Goal: Task Accomplishment & Management: Manage account settings

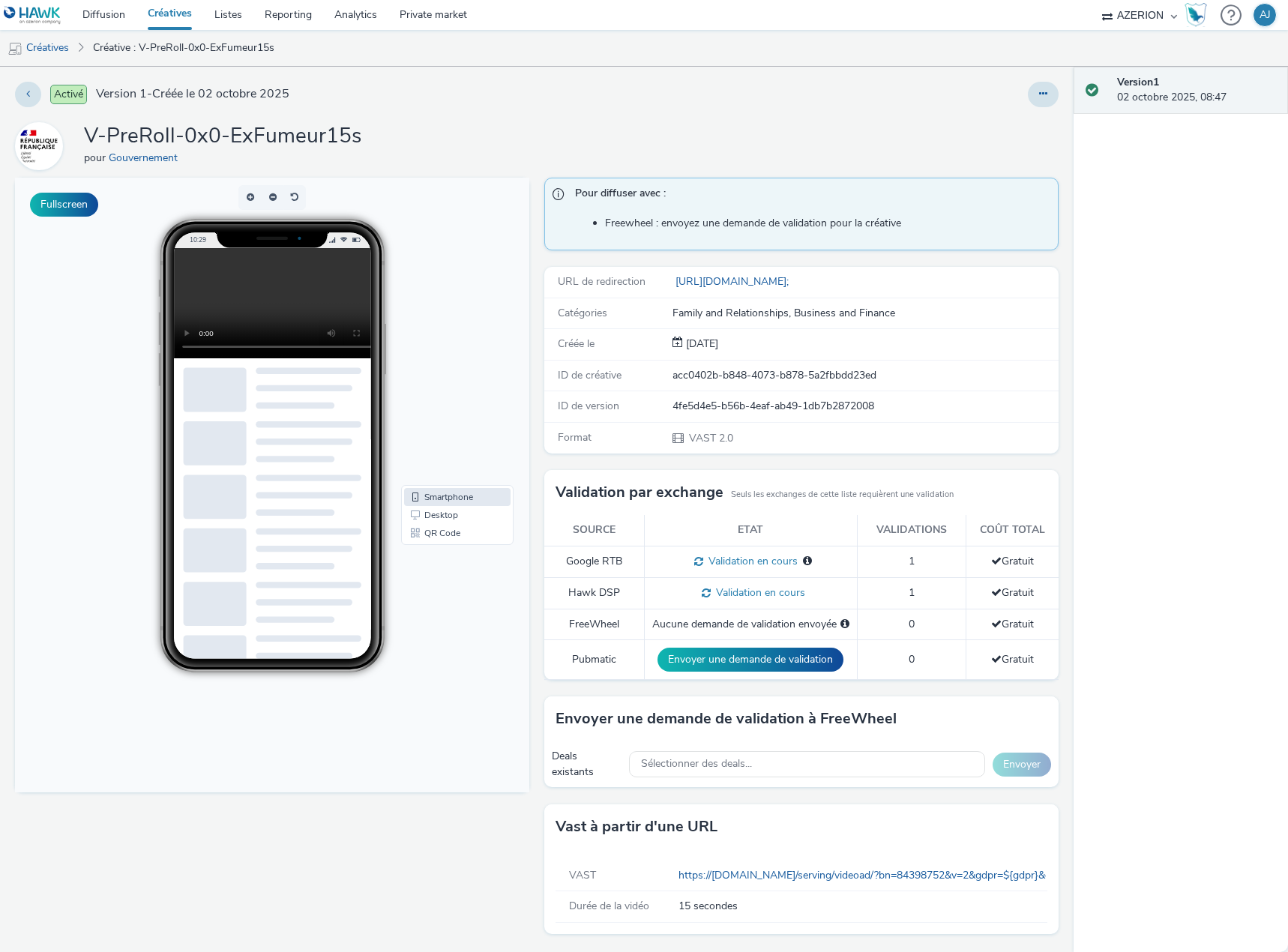
click at [173, 13] on link "Créatives" at bounding box center [169, 15] width 67 height 30
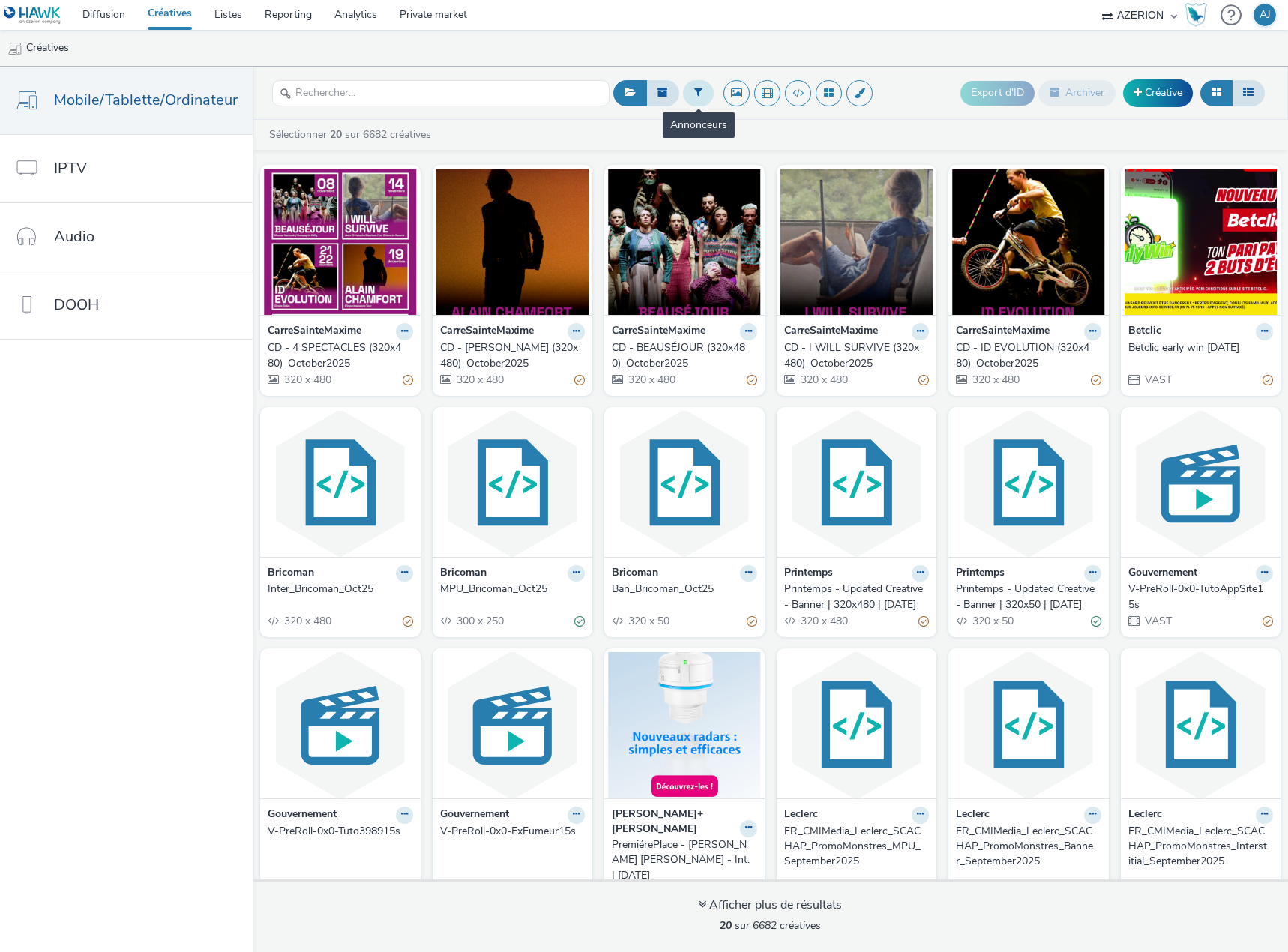
click at [688, 89] on button at bounding box center [698, 93] width 31 height 26
click at [698, 105] on div at bounding box center [702, 98] width 105 height 18
type input "nintendo"
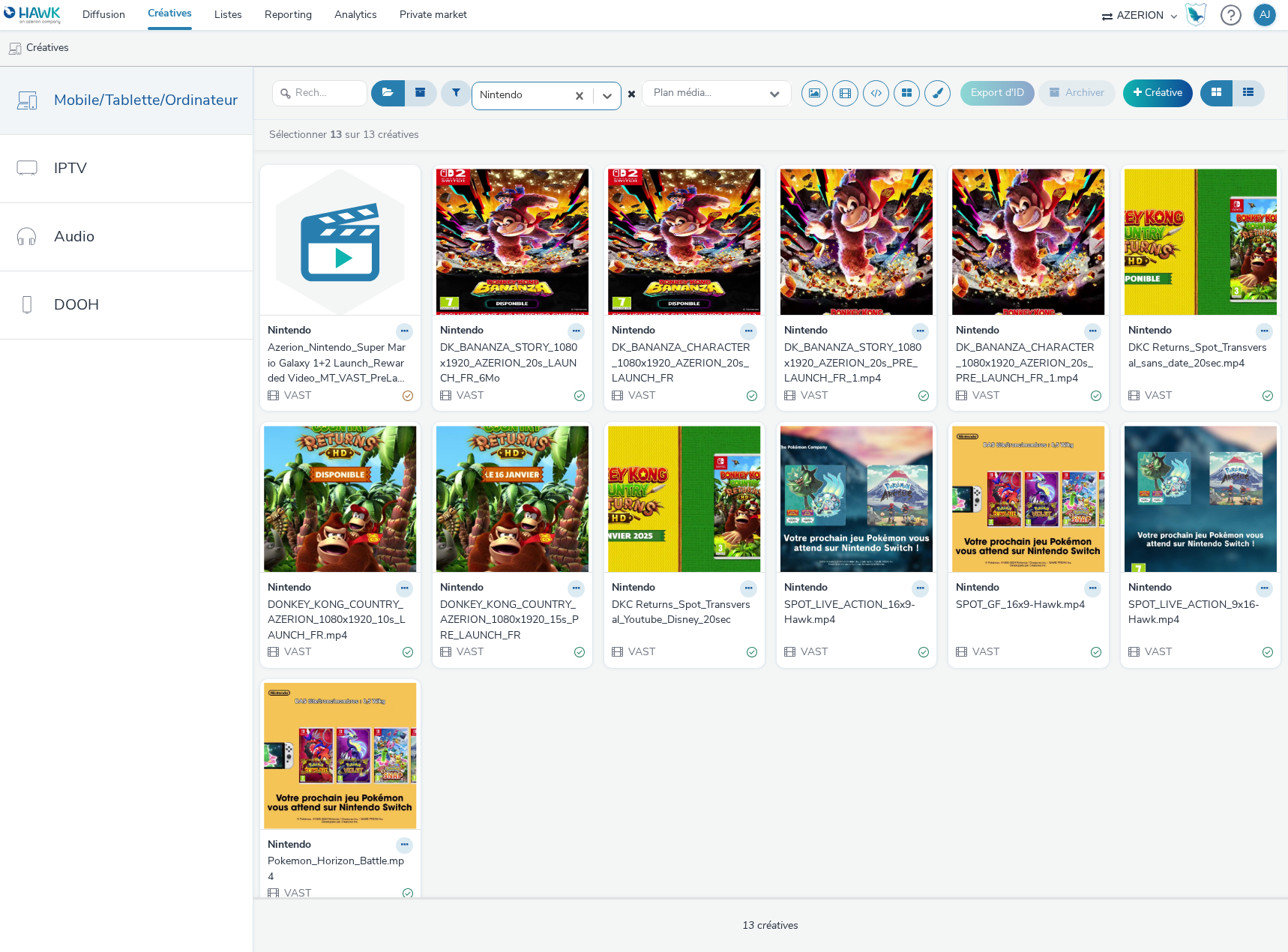
click at [341, 364] on div "Azerion_Nintendo_Super Mario Galaxy 1+2 Launch_Rewarded Video_MT_VAST_PreLaunch…" at bounding box center [337, 363] width 140 height 45
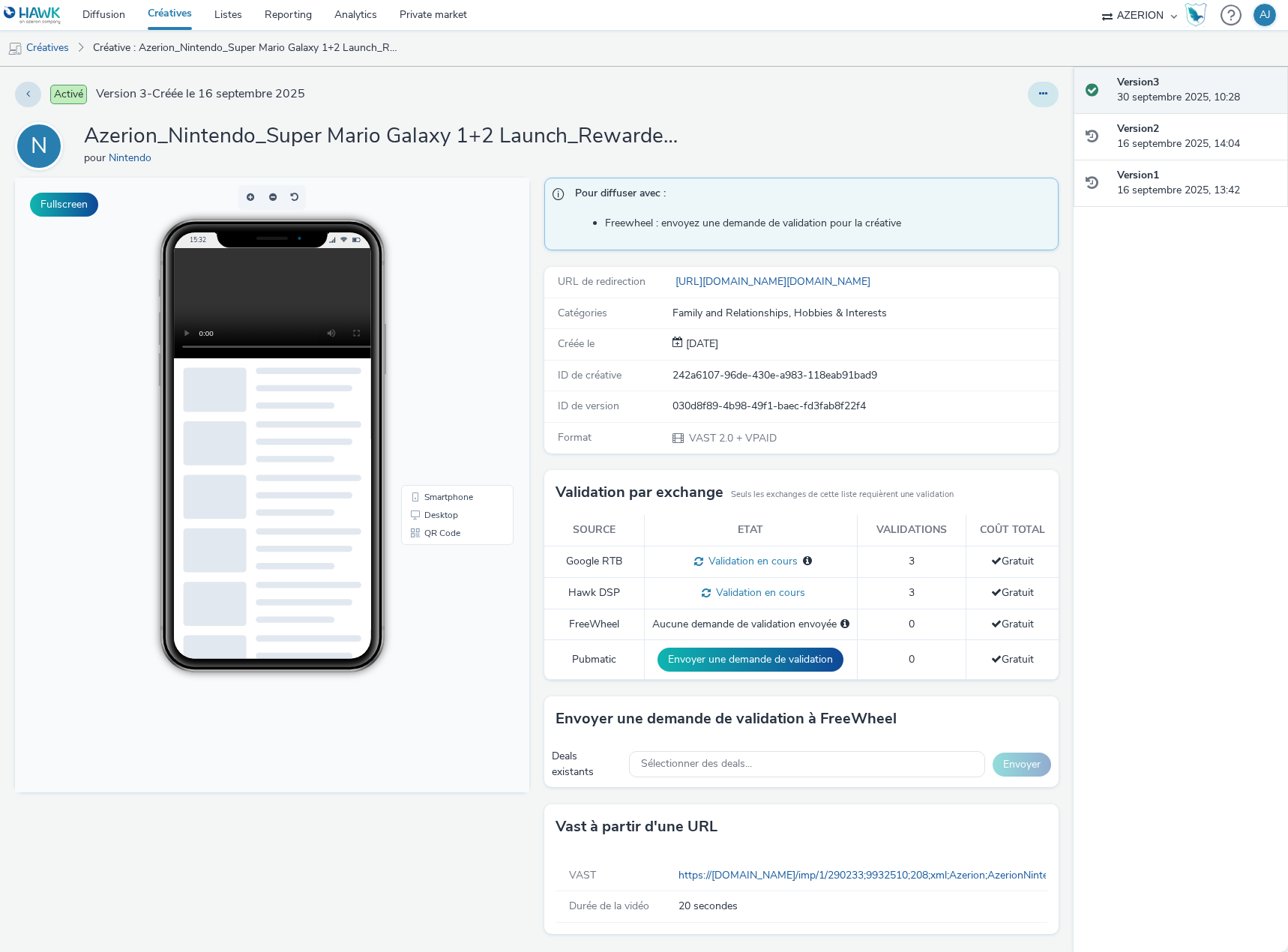
click at [1040, 99] on button at bounding box center [1043, 94] width 31 height 26
click at [1013, 124] on link "Modifier" at bounding box center [1002, 124] width 113 height 30
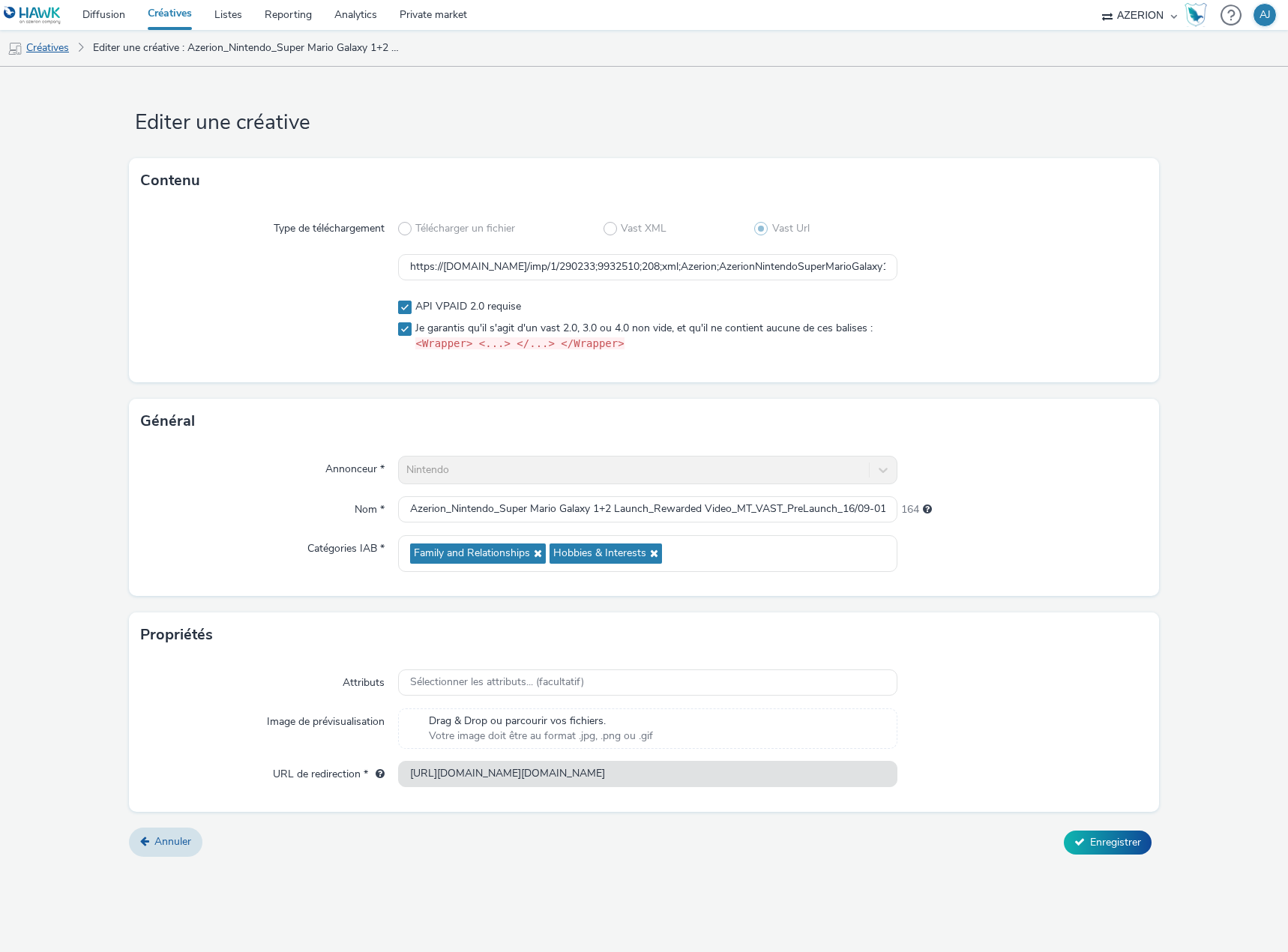
click at [41, 41] on link "Créatives" at bounding box center [38, 47] width 77 height 36
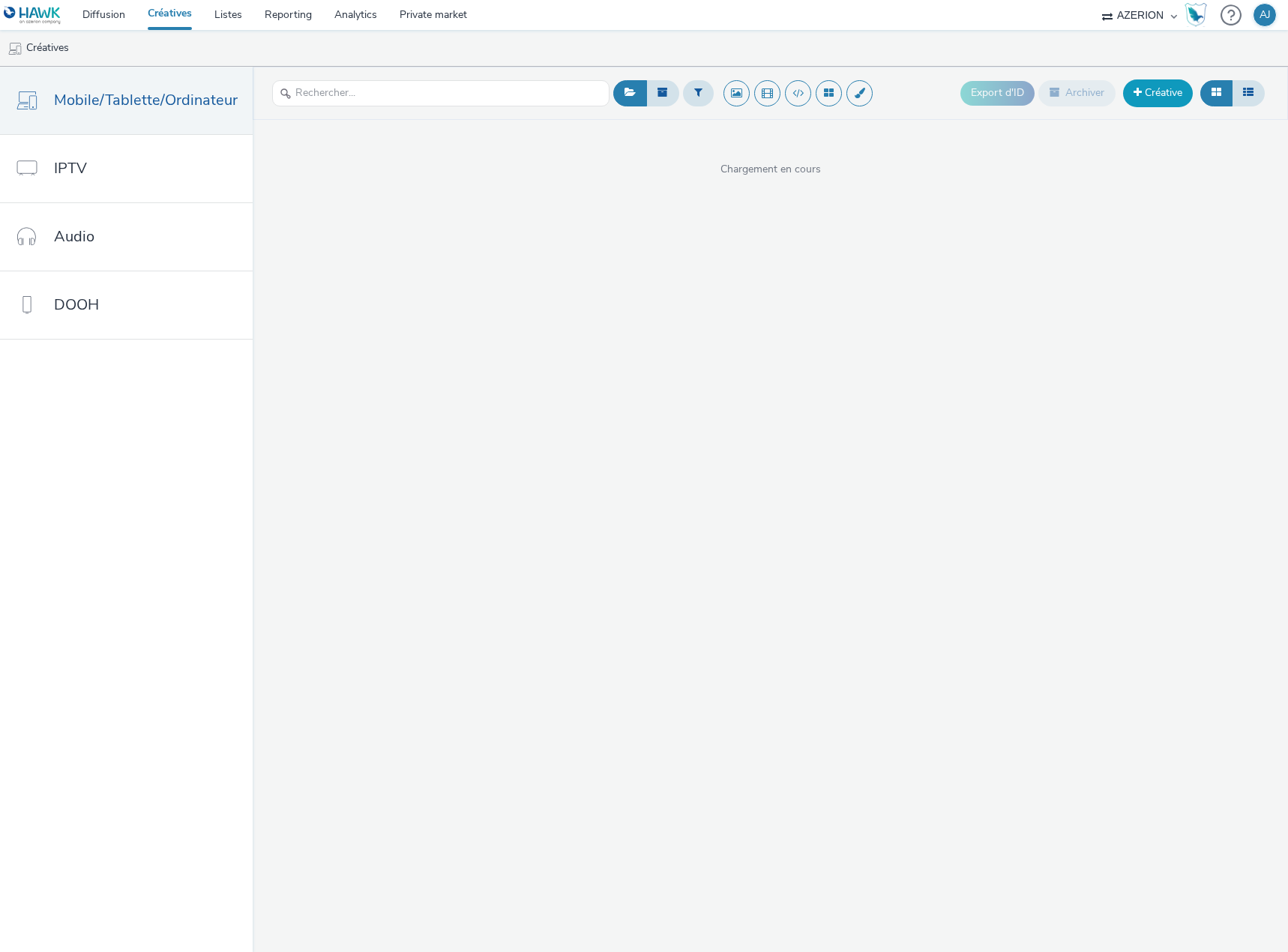
click at [1158, 93] on link "Créative" at bounding box center [1157, 93] width 69 height 27
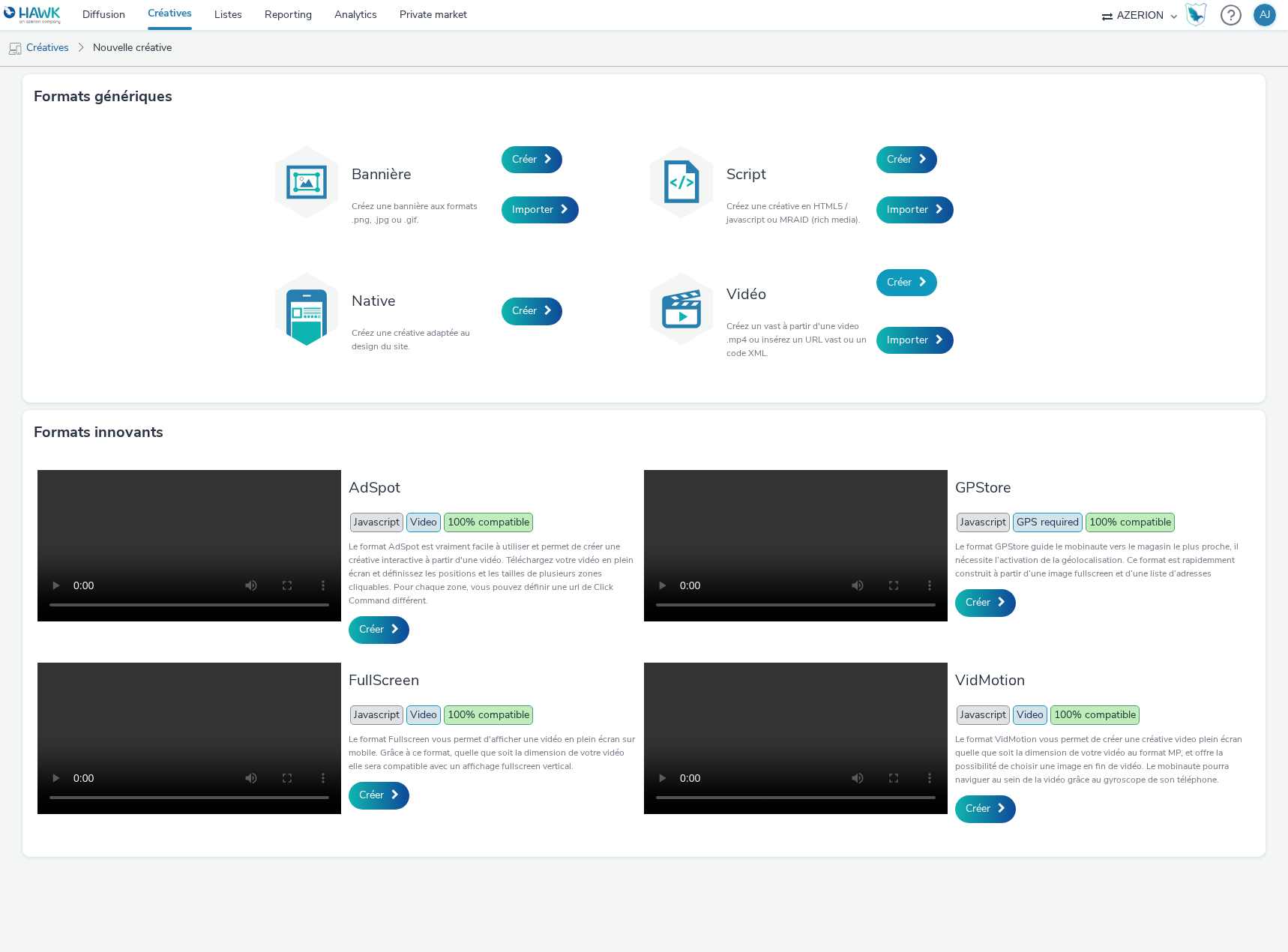
click at [907, 281] on span "Créer" at bounding box center [898, 281] width 25 height 14
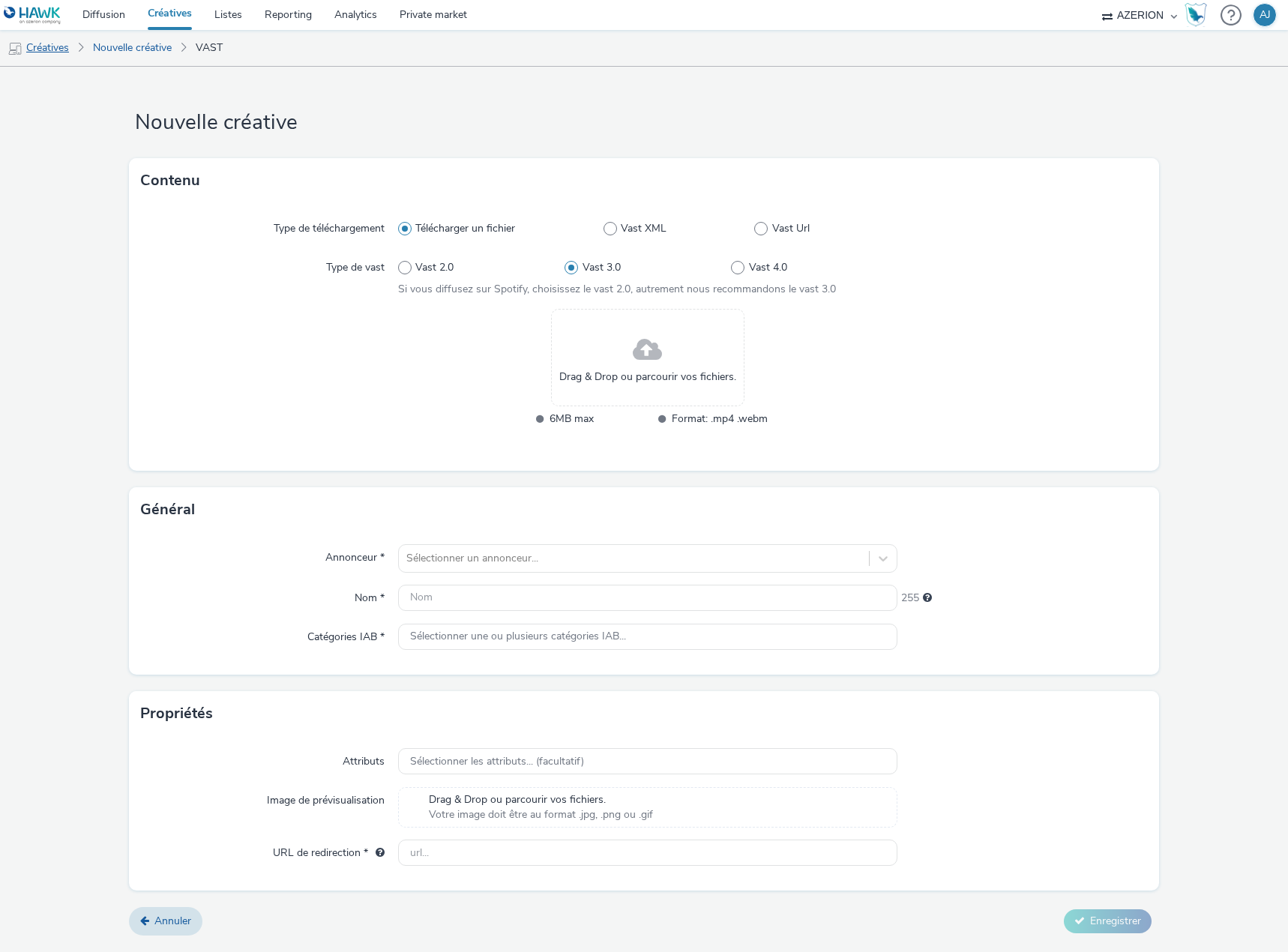
click at [52, 46] on link "Créatives" at bounding box center [38, 47] width 77 height 36
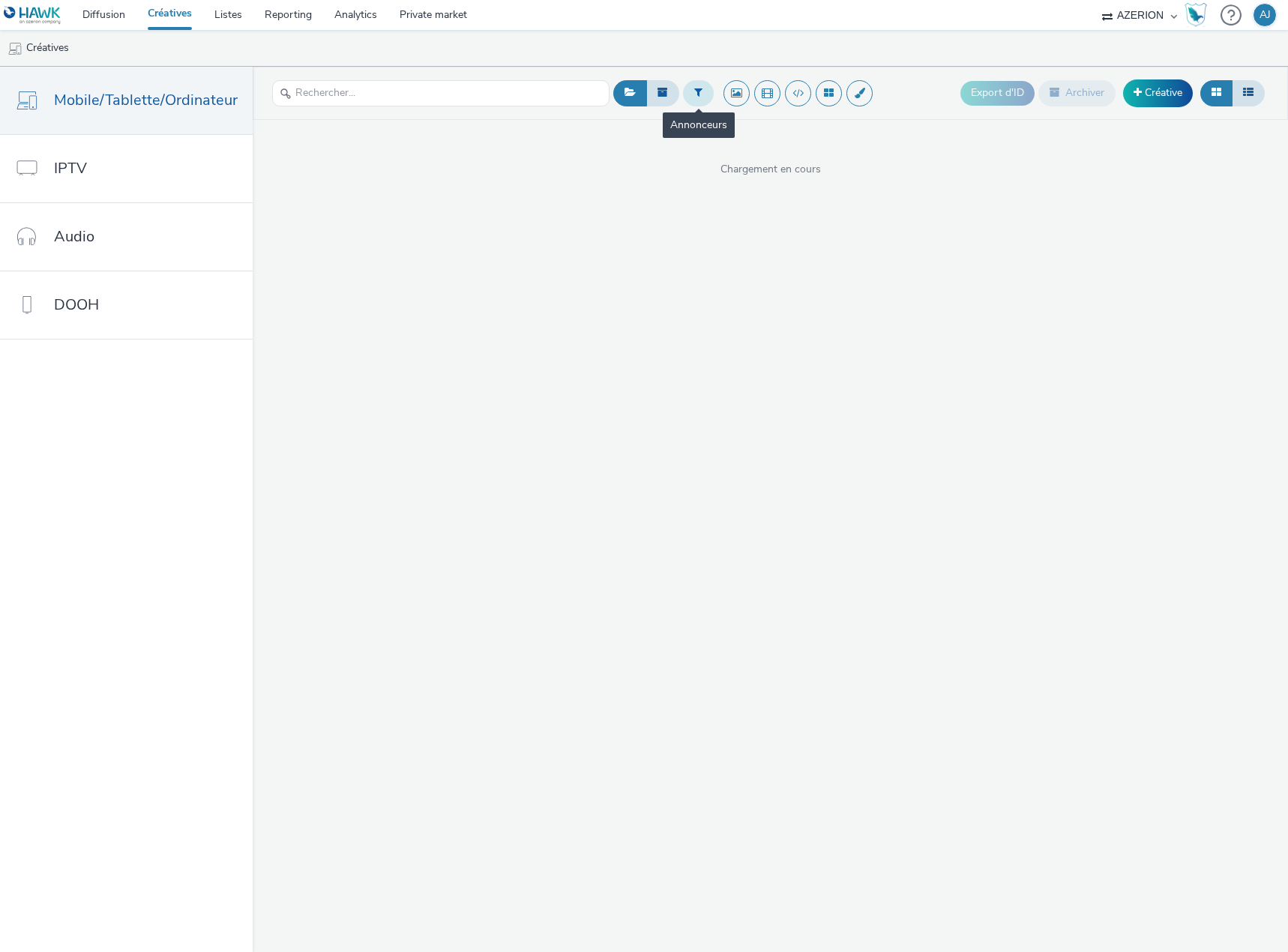
click at [694, 93] on icon at bounding box center [698, 92] width 8 height 10
click at [697, 101] on div at bounding box center [702, 98] width 105 height 18
type input "nintendo"
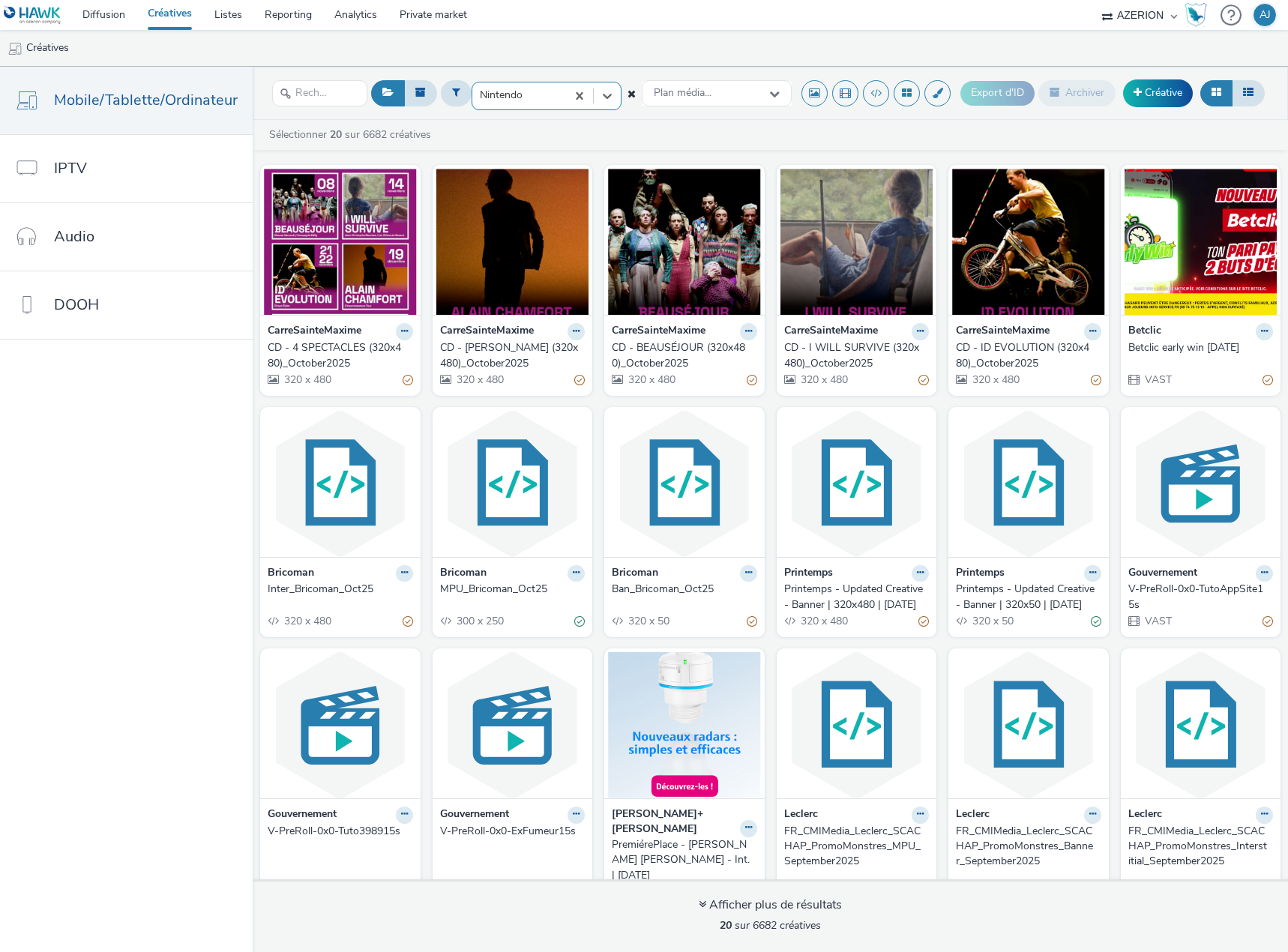
click at [550, 96] on div at bounding box center [518, 94] width 79 height 18
type input "nintendo"
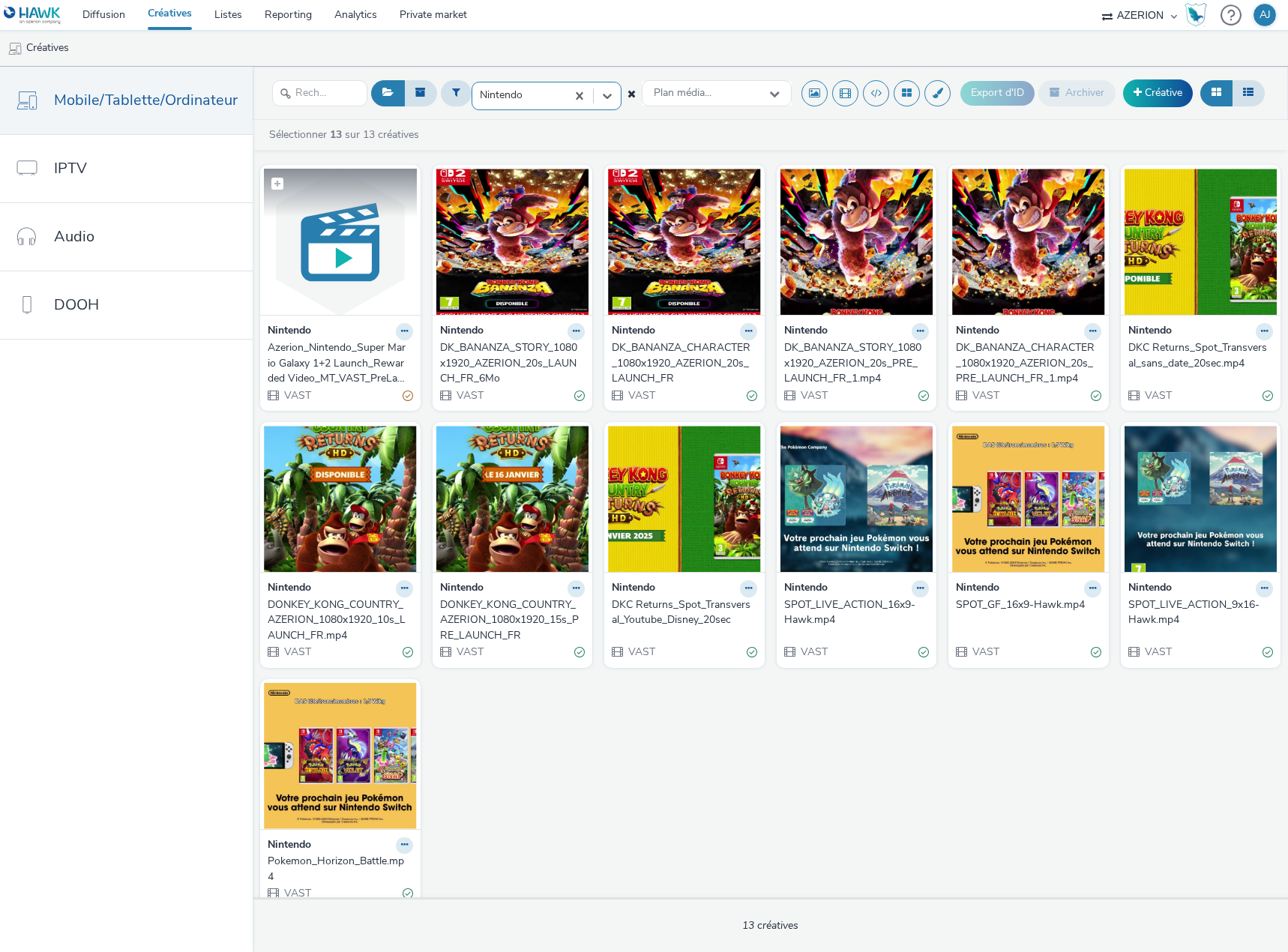
click at [341, 249] on img at bounding box center [340, 241] width 153 height 146
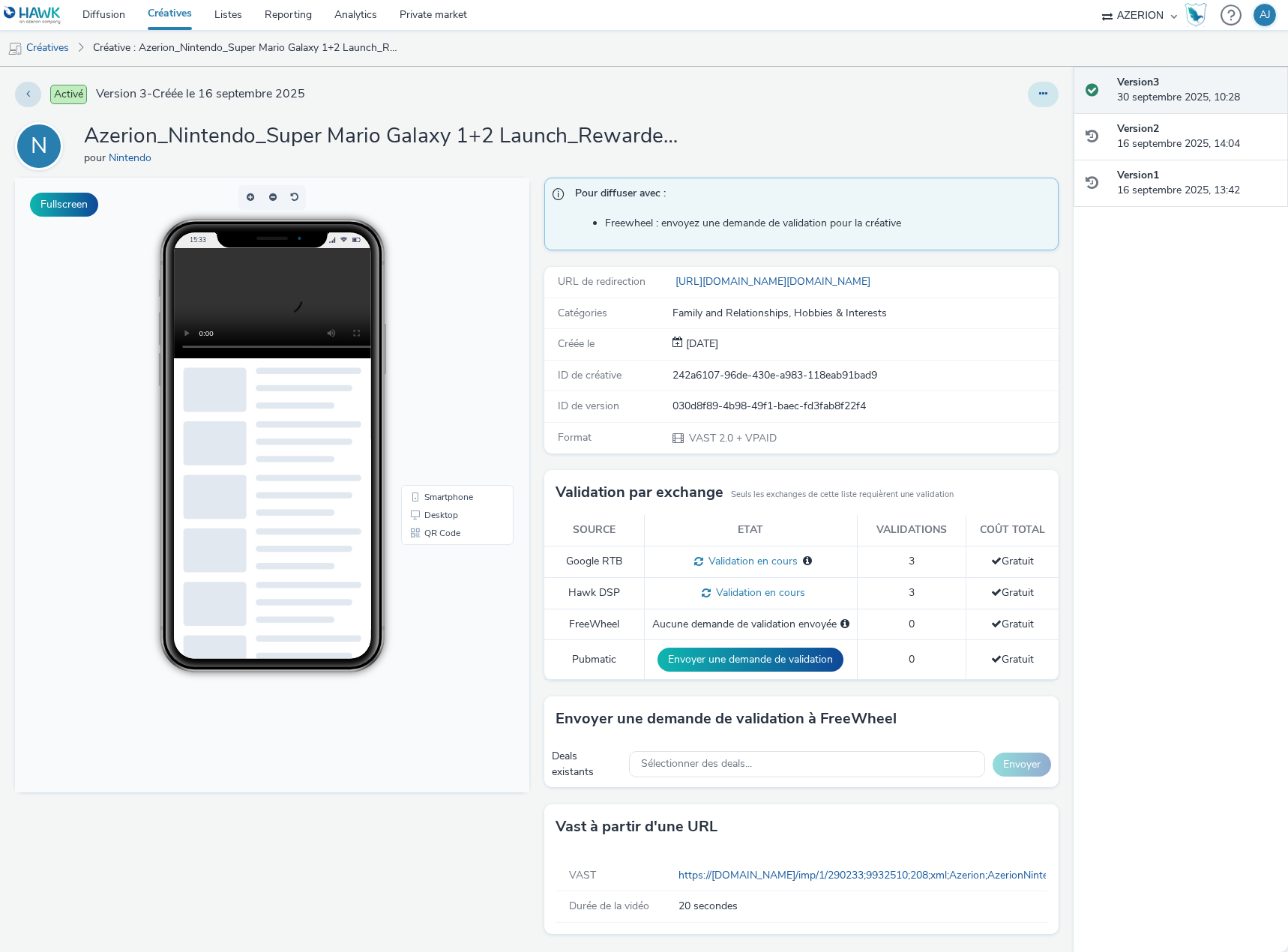
click at [1042, 99] on button at bounding box center [1043, 94] width 31 height 26
click at [997, 157] on link "Dupliquer" at bounding box center [1002, 155] width 113 height 30
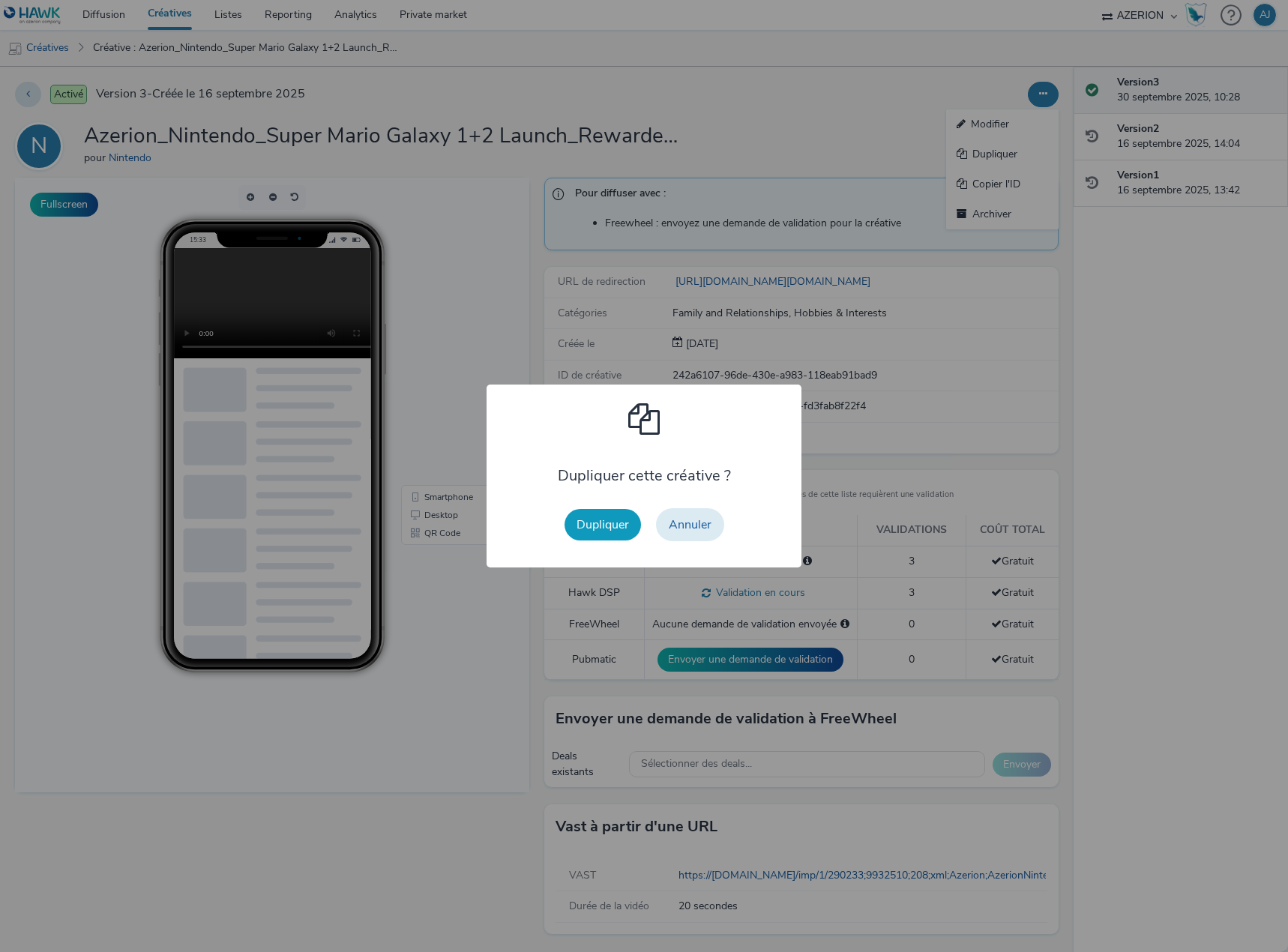
click at [625, 529] on button "Dupliquer" at bounding box center [602, 525] width 77 height 31
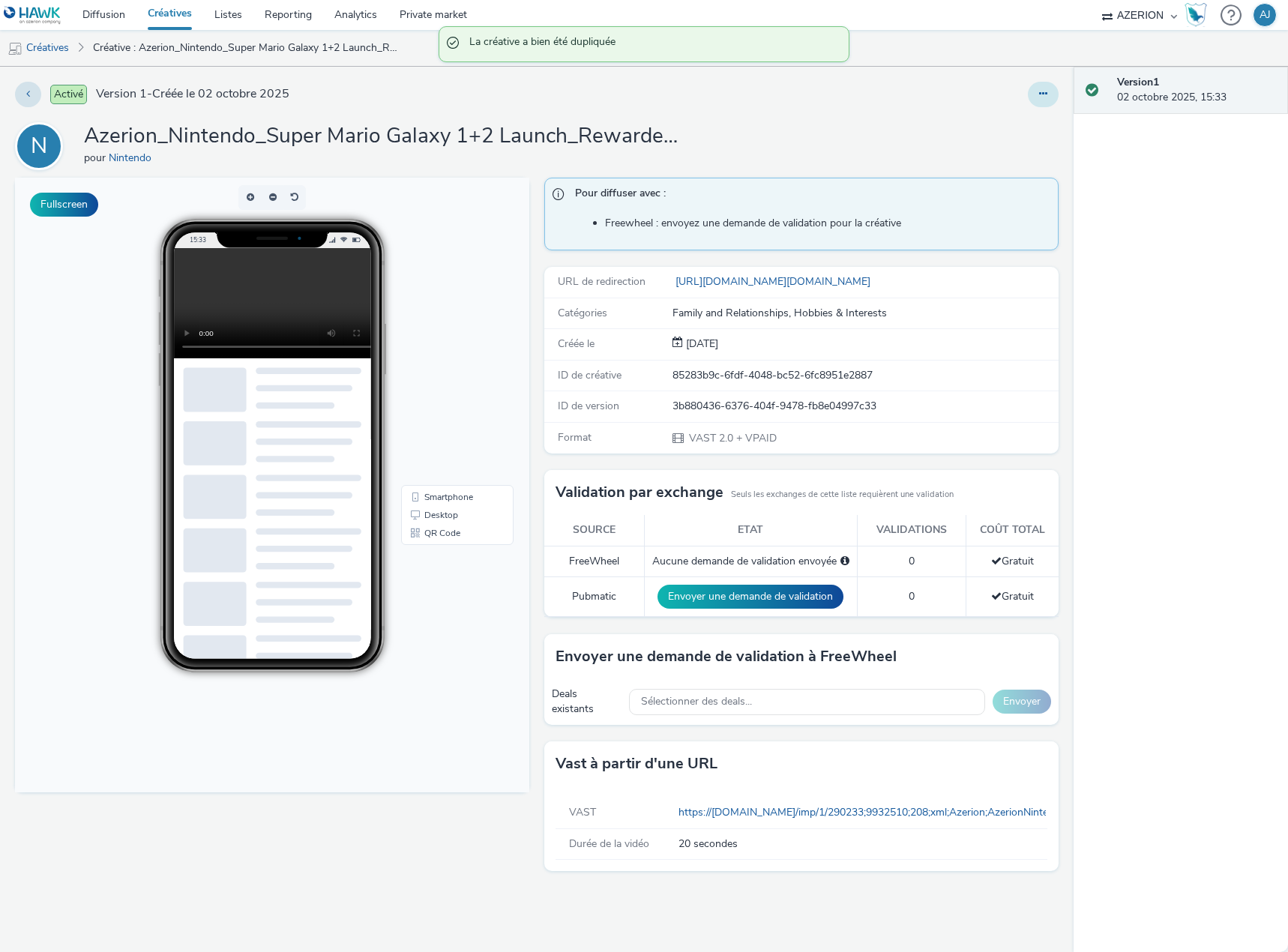
click at [1049, 88] on button at bounding box center [1043, 94] width 31 height 26
click at [1004, 120] on link "Modifier" at bounding box center [1002, 124] width 113 height 30
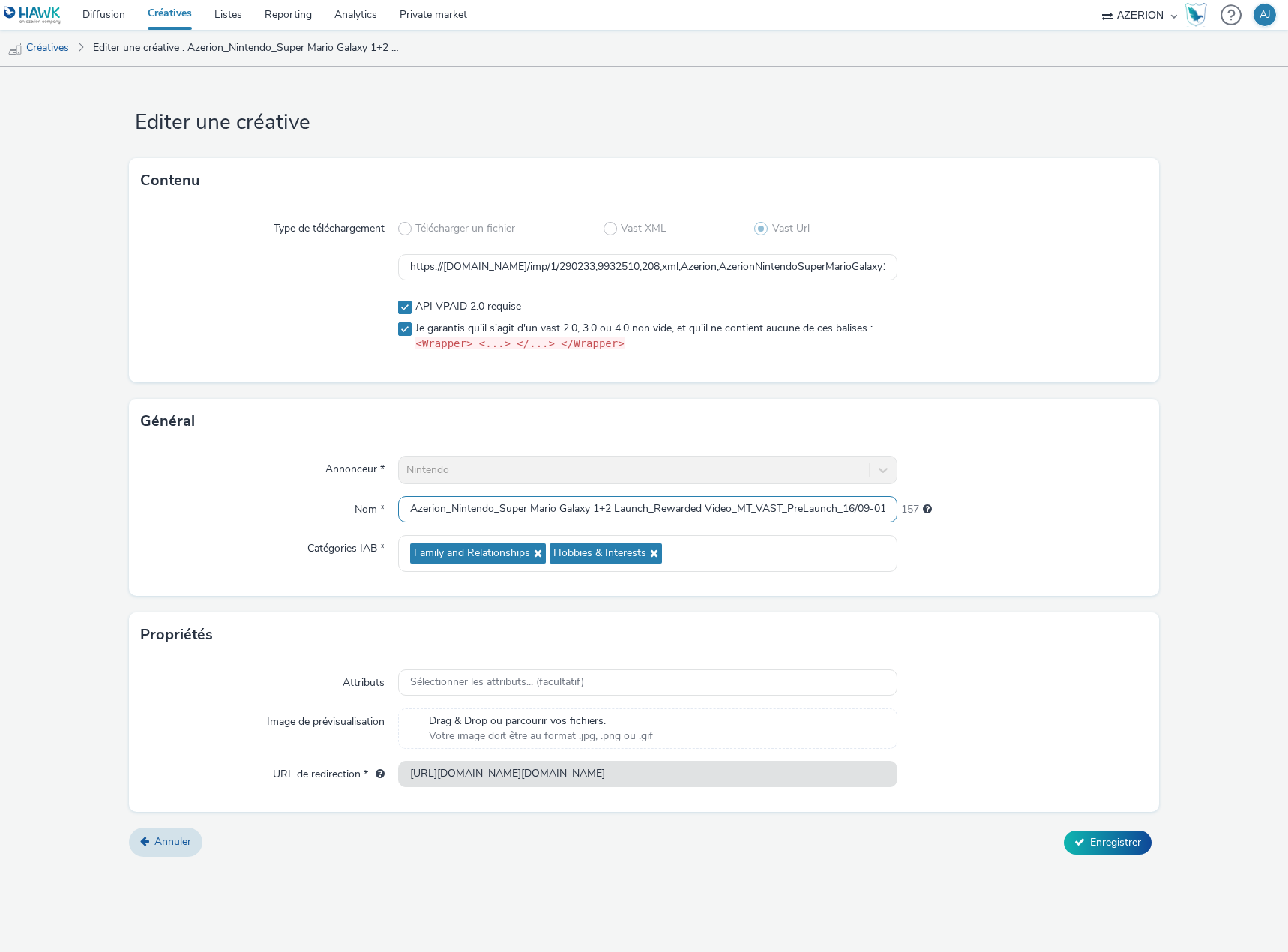
click at [453, 507] on input "Azerion_Nintendo_Super Mario Galaxy 1+2 Launch_Rewarded Video_MT_VAST_PreLaunch…" at bounding box center [647, 509] width 499 height 26
paste input "iste Adultes_Launch_02/10_12/10"
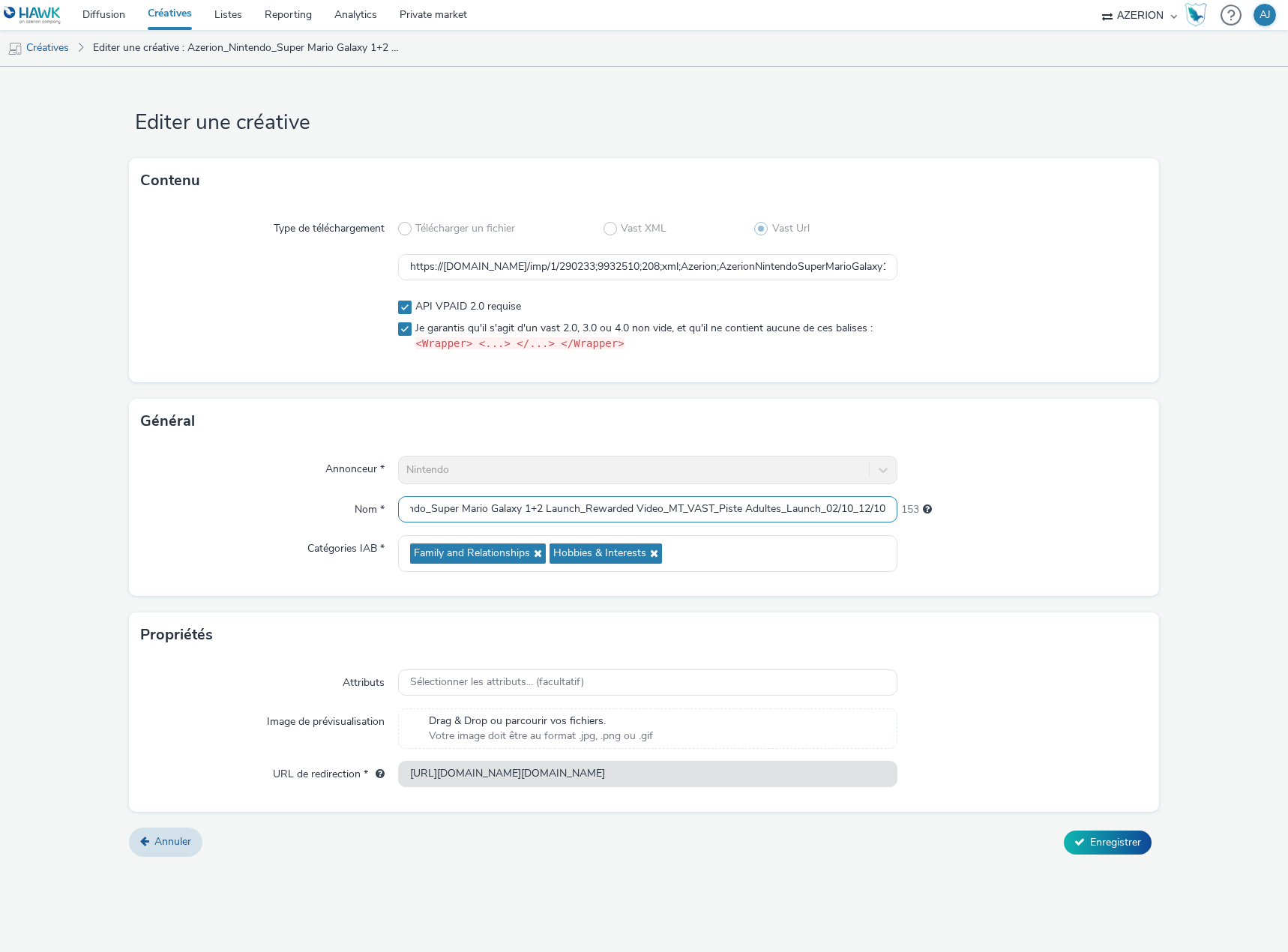
type input "Azerion_Nintendo_Super Mario Galaxy 1+2 Launch_Rewarded Video_MT_VAST_Piste Adu…"
click at [1034, 521] on div "153" at bounding box center [1022, 509] width 250 height 27
click at [564, 270] on input "https://[DOMAIN_NAME]/imp/1/290233;9932510;208;xml;Azerion;AzerionNintendoSuper…" at bounding box center [647, 267] width 499 height 26
paste input "10003552;208;xml;Azerion;AzerionNintendoSuperMarioGalaxy12LaunchRewardedVideoMT…"
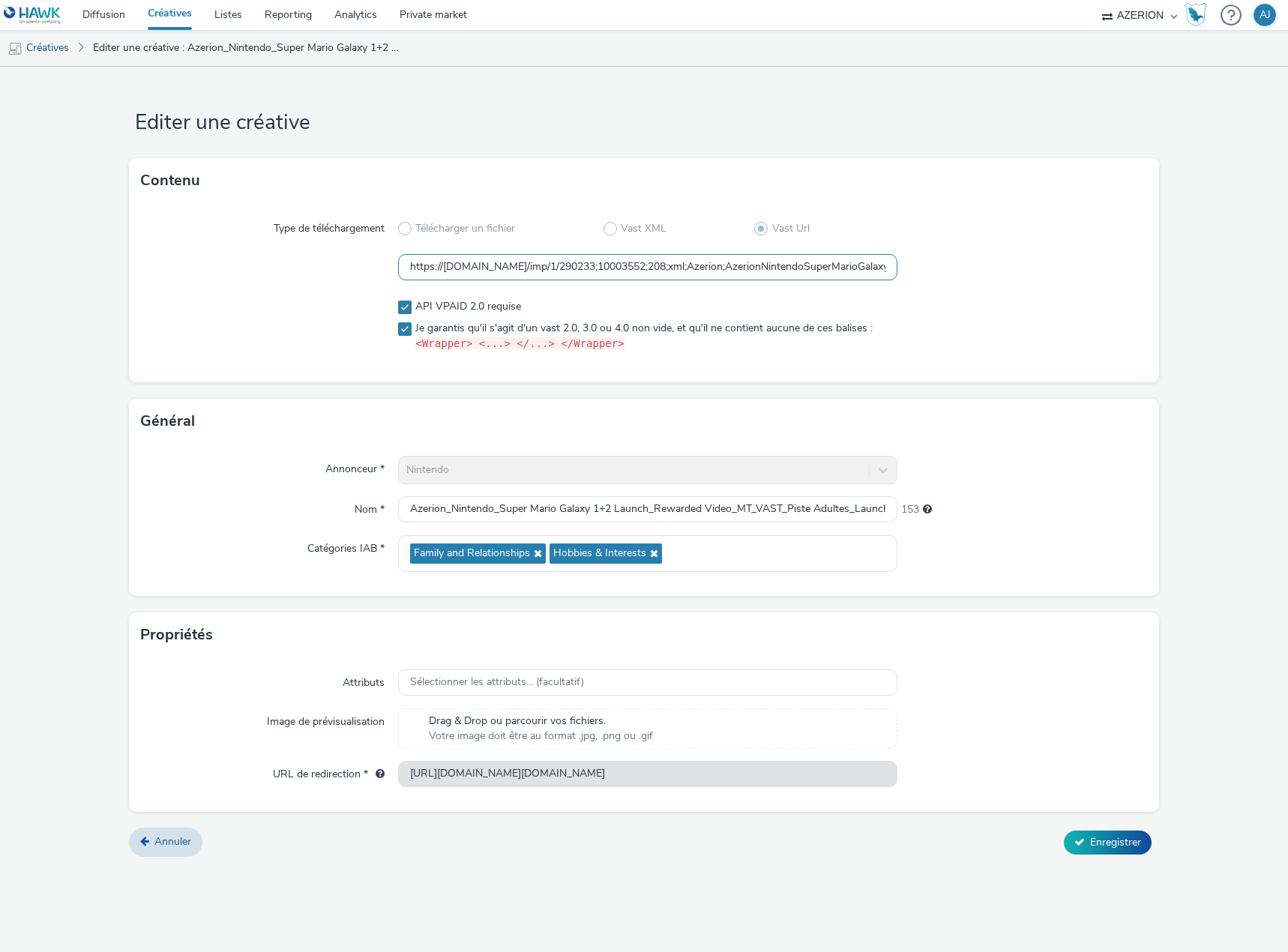
scroll to position [0, 1333]
click at [1002, 338] on div at bounding box center [1022, 326] width 250 height 65
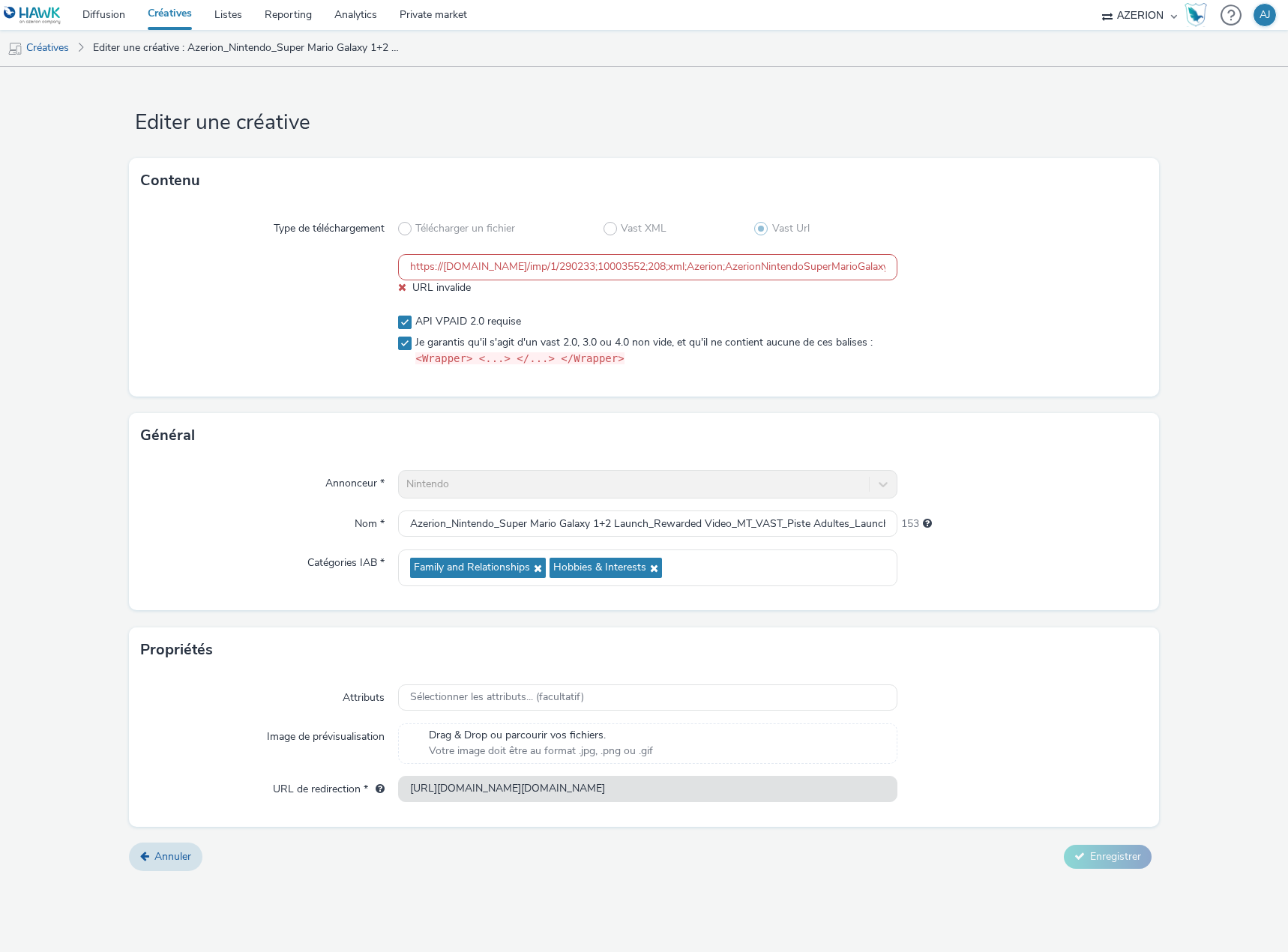
click at [408, 262] on input "https://[DOMAIN_NAME]/imp/1/290233;10003552;208;xml;Azerion;AzerionNintendoSupe…" at bounding box center [647, 267] width 499 height 26
click at [711, 306] on div "Type de téléchargement Télécharger un fichier Vast XML Vast Url https://[DOMAIN…" at bounding box center [643, 300] width 1030 height 193
drag, startPoint x: 761, startPoint y: 266, endPoint x: 952, endPoint y: 270, distance: 191.0
click at [952, 270] on div "https://[DOMAIN_NAME]/imp/1/290233;10003552;208;xml;Azerion;AzerionNintendoSupe…" at bounding box center [643, 275] width 1006 height 42
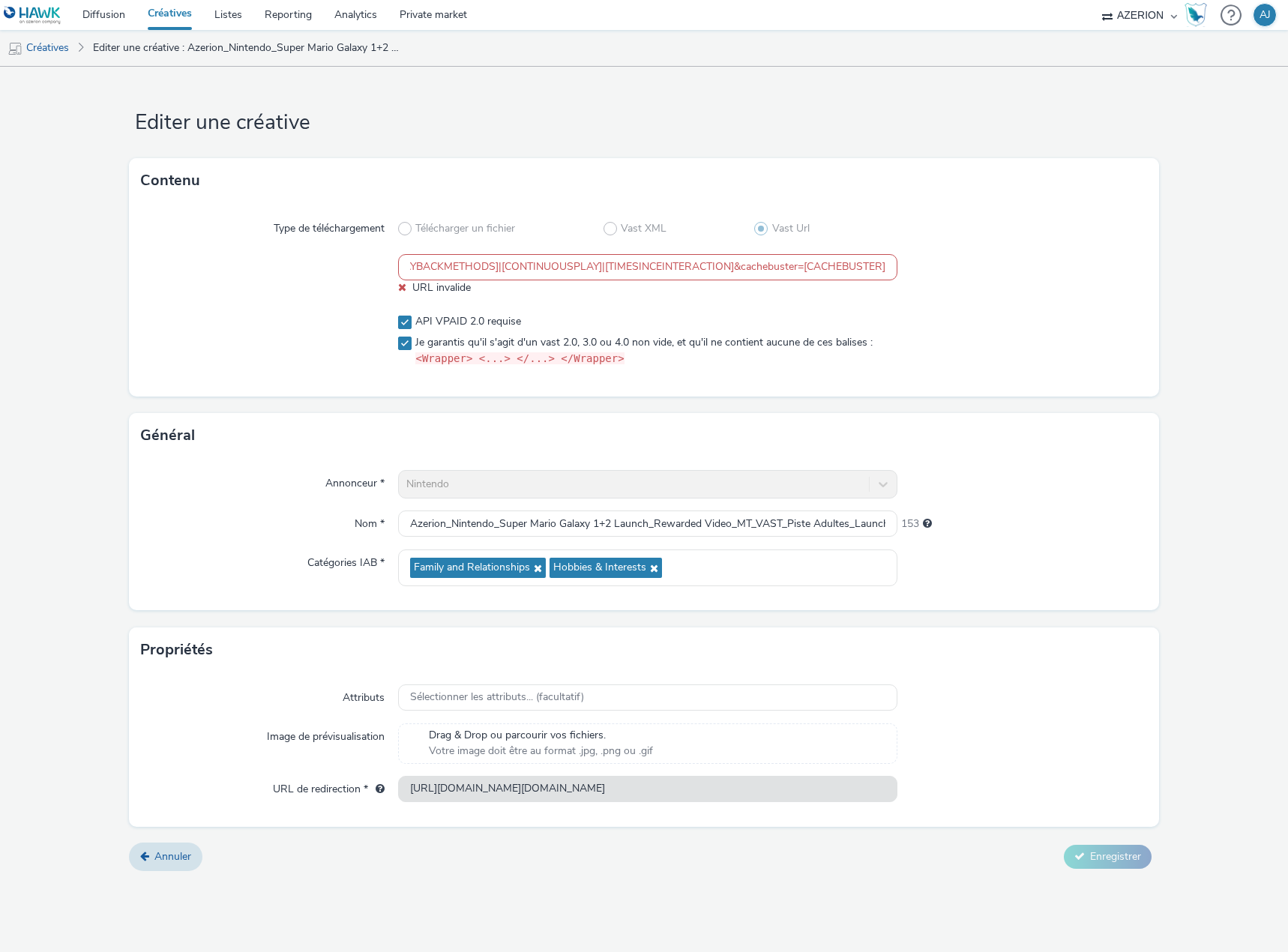
scroll to position [0, 0]
click at [562, 261] on input "https://[DOMAIN_NAME]/imp/1/290233;10003552;208;xml;Azerion;AzerionNintendoSupe…" at bounding box center [647, 267] width 499 height 26
paste input "text"
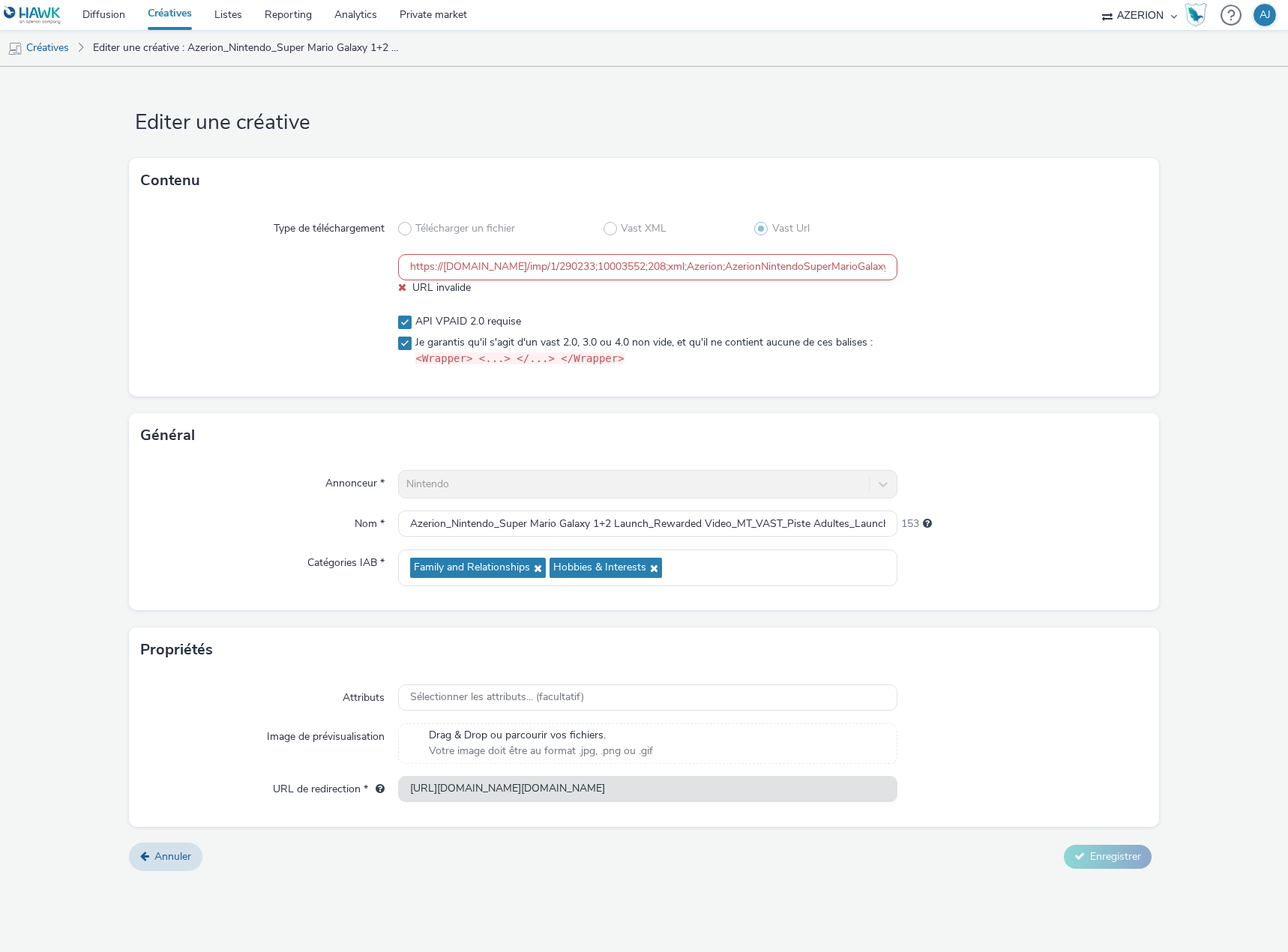
scroll to position [0, 1256]
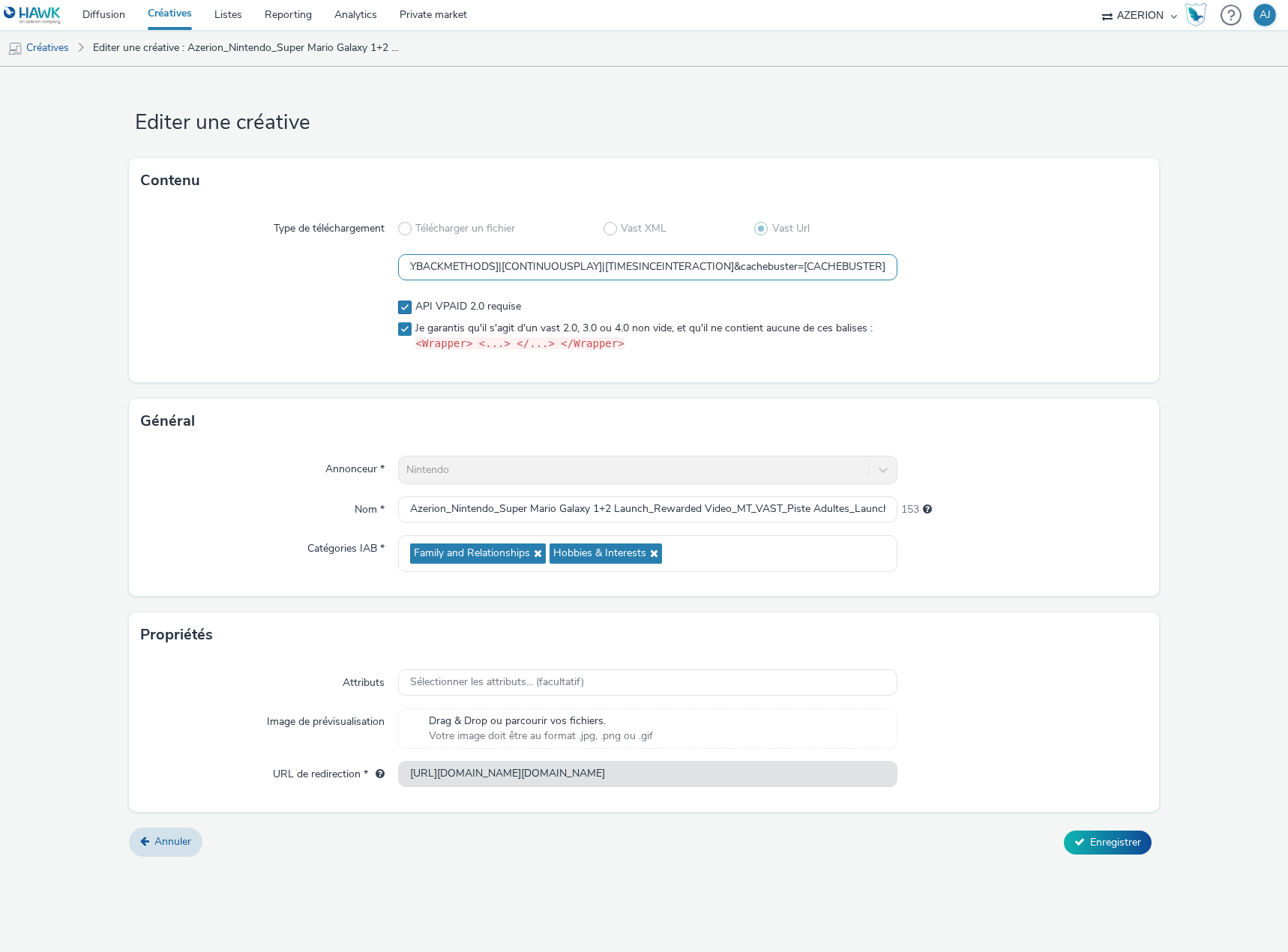
type input "https://[DOMAIN_NAME]/imp/1/290233;10003552;208;xml;Azerion;AzerionNintendoSupe…"
click at [452, 305] on div "Type de téléchargement Télécharger un fichier Vast XML Vast Url https://[DOMAIN…" at bounding box center [643, 293] width 1030 height 179
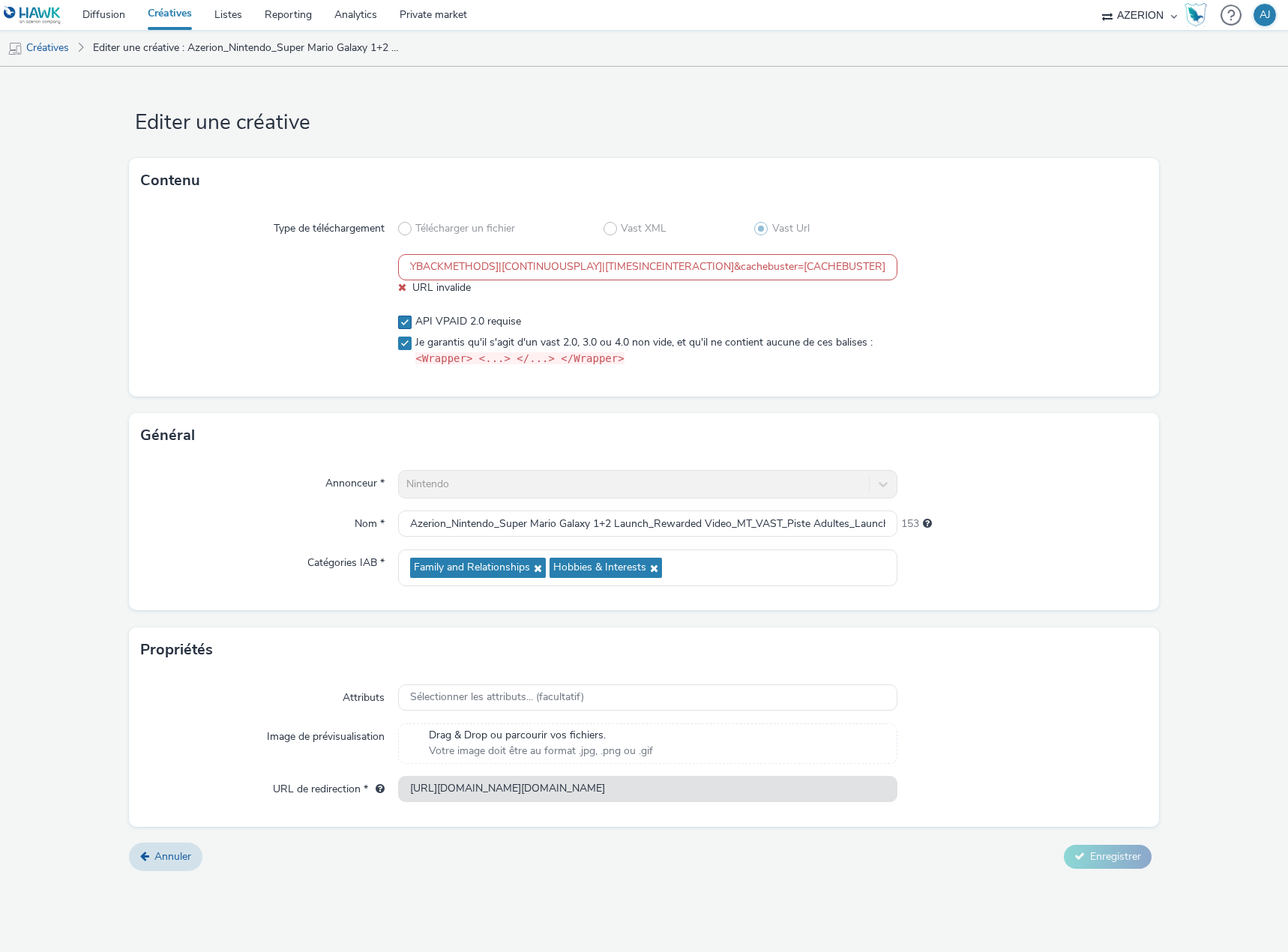
scroll to position [0, 0]
click at [428, 320] on span "API VPAID 2.0 requise" at bounding box center [468, 321] width 105 height 15
click at [664, 316] on label "API VPAID 2.0 requise" at bounding box center [647, 321] width 499 height 15
checkbox input "true"
drag, startPoint x: 848, startPoint y: 273, endPoint x: 803, endPoint y: 274, distance: 45.0
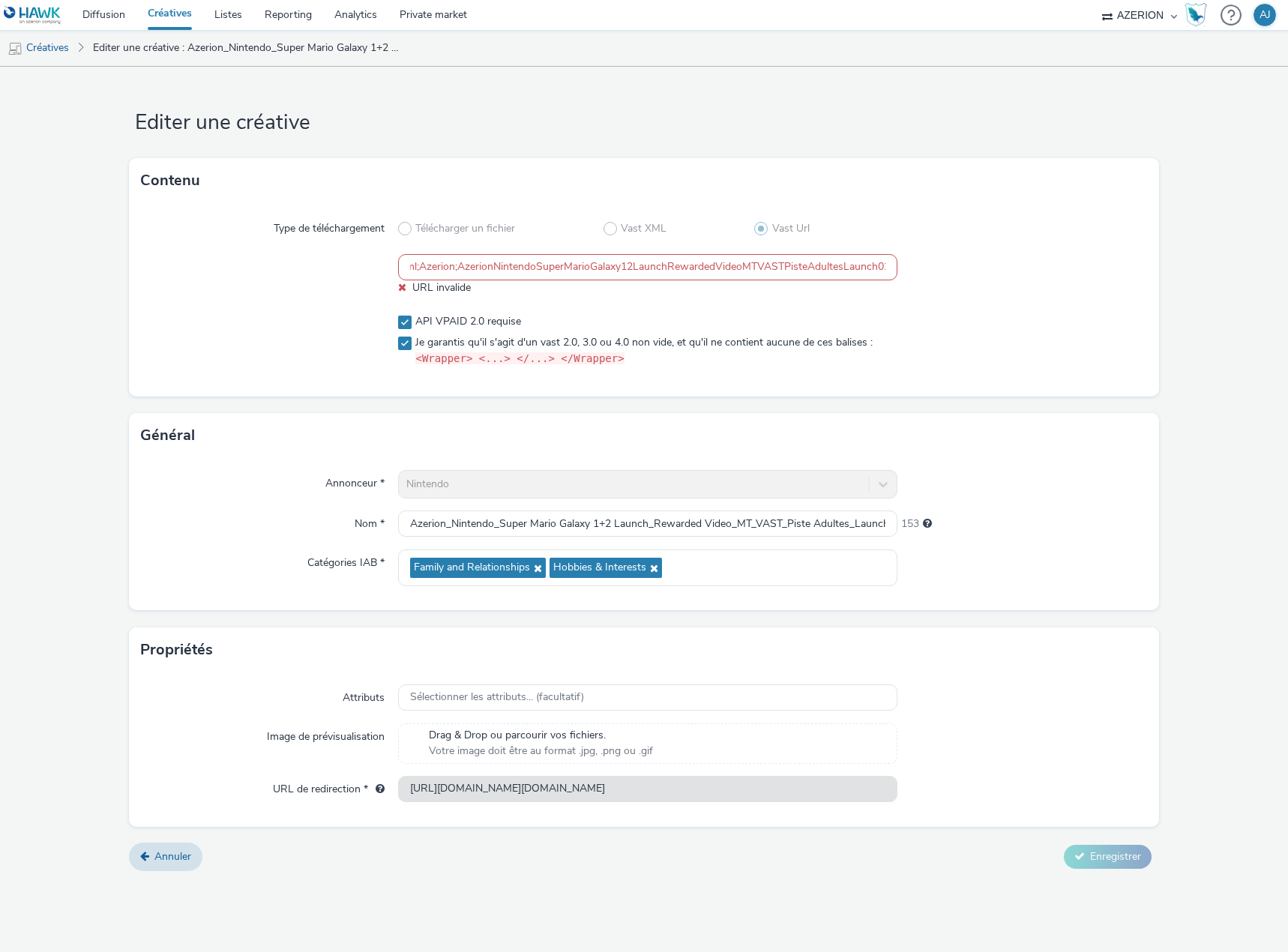
click at [886, 273] on input "https://[DOMAIN_NAME]/imp/1/290233;10003552;208;xml;Azerion;AzerionNintendoSupe…" at bounding box center [647, 267] width 499 height 26
click at [856, 280] on input "https://[DOMAIN_NAME]/imp/1/290233;10003552;208;xml;Azerion;AzerionNintendoSupe…" at bounding box center [647, 267] width 499 height 26
drag, startPoint x: 787, startPoint y: 273, endPoint x: 799, endPoint y: 279, distance: 13.4
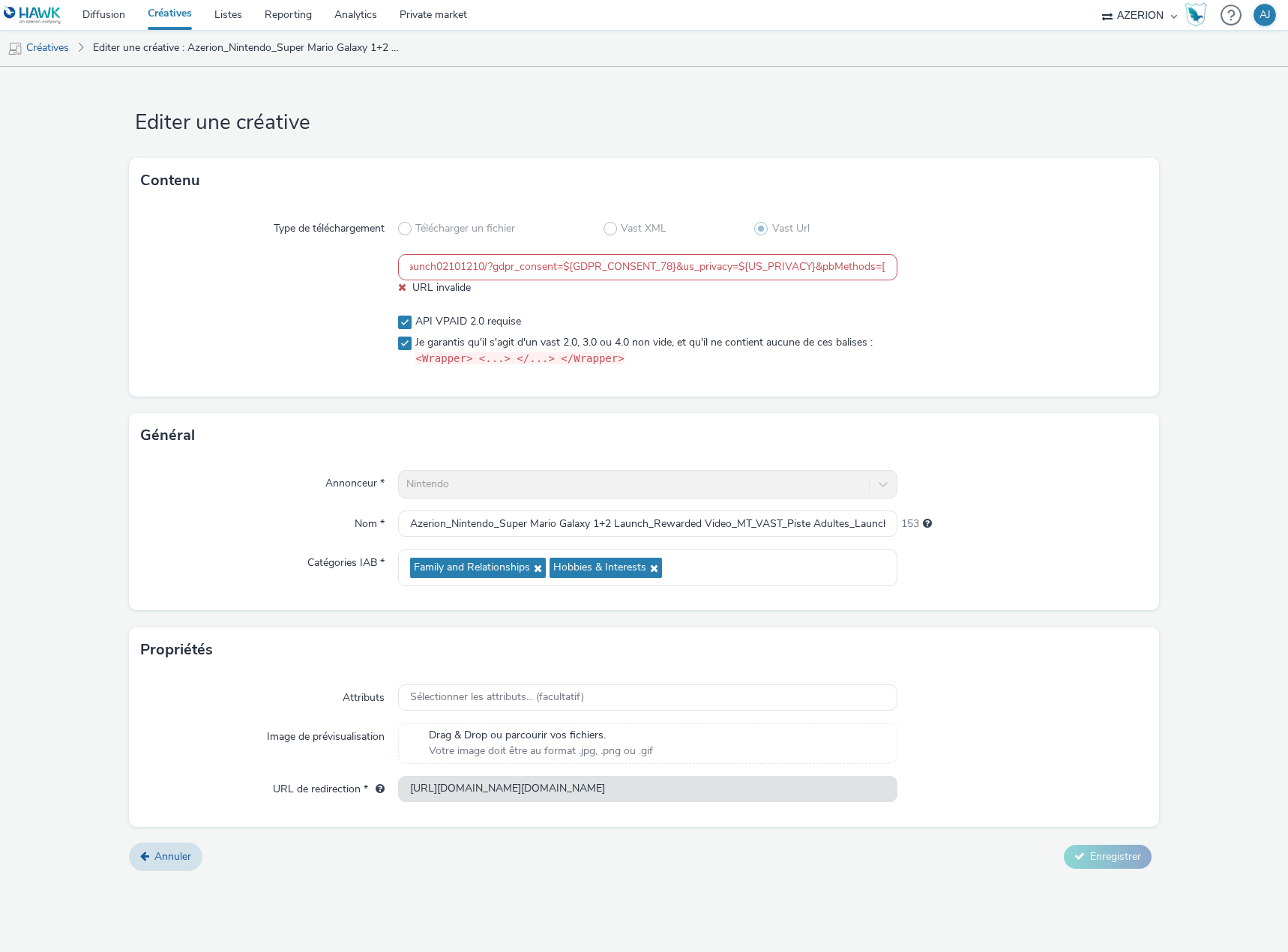
click at [799, 279] on input "https://[DOMAIN_NAME]/imp/1/290233;10003552;208;xml;Azerion;AzerionNintendoSupe…" at bounding box center [647, 267] width 499 height 26
click at [560, 271] on input "https://[DOMAIN_NAME]/imp/1/290233;10003552;208;xml;Azerion;AzerionNintendoSupe…" at bounding box center [647, 267] width 499 height 26
drag, startPoint x: 728, startPoint y: 267, endPoint x: 542, endPoint y: 280, distance: 186.5
click at [542, 280] on input "https://[DOMAIN_NAME]/imp/1/290233;10003552;208;xml;Azerion;AzerionNintendoSupe…" at bounding box center [647, 267] width 499 height 26
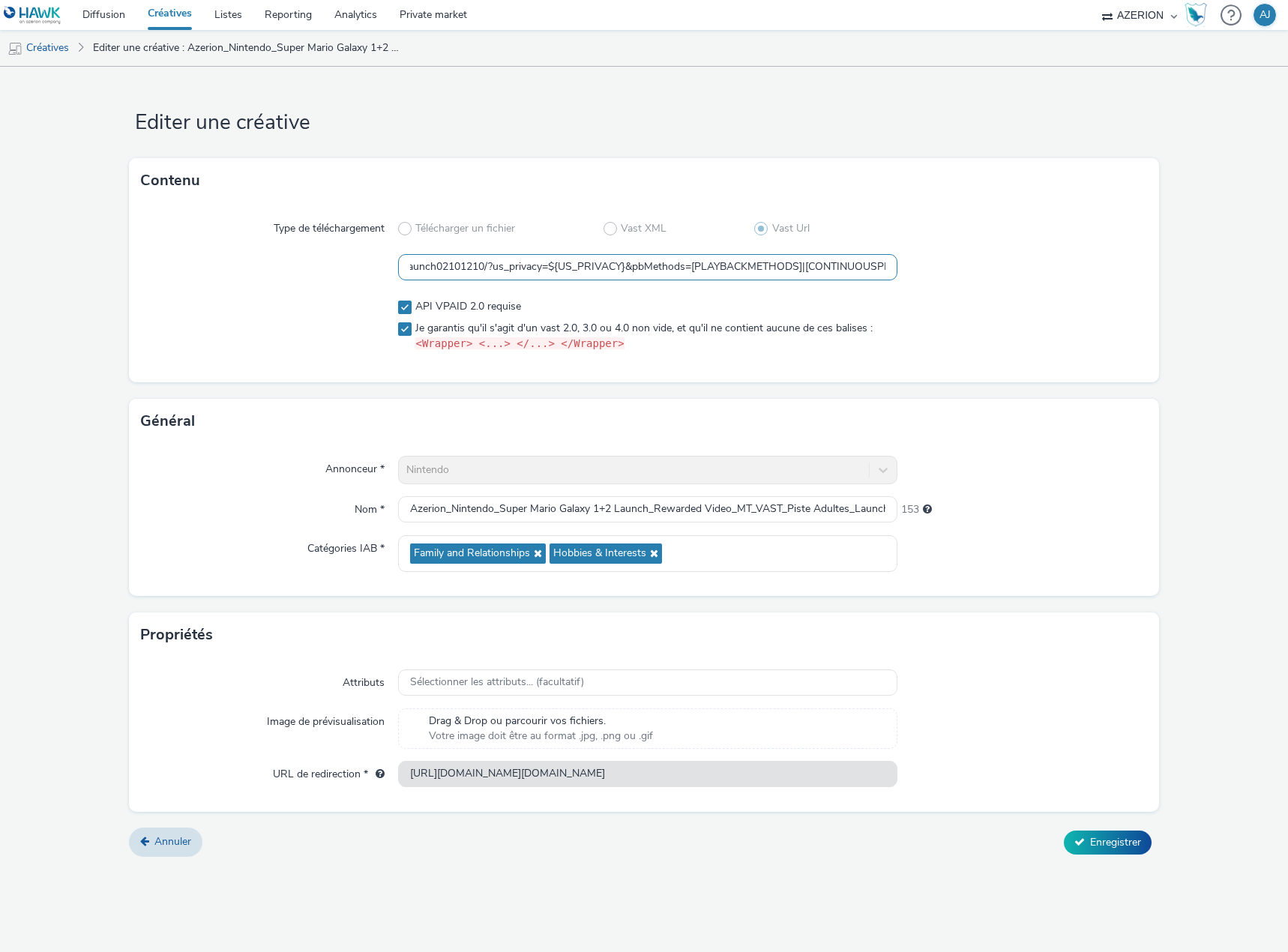
type input "https://[DOMAIN_NAME]/imp/1/290233;10003552;208;xml;Azerion;AzerionNintendoSupe…"
click at [714, 295] on div "Type de téléchargement Télécharger un fichier Vast XML Vast Url https://[DOMAIN…" at bounding box center [643, 293] width 1030 height 179
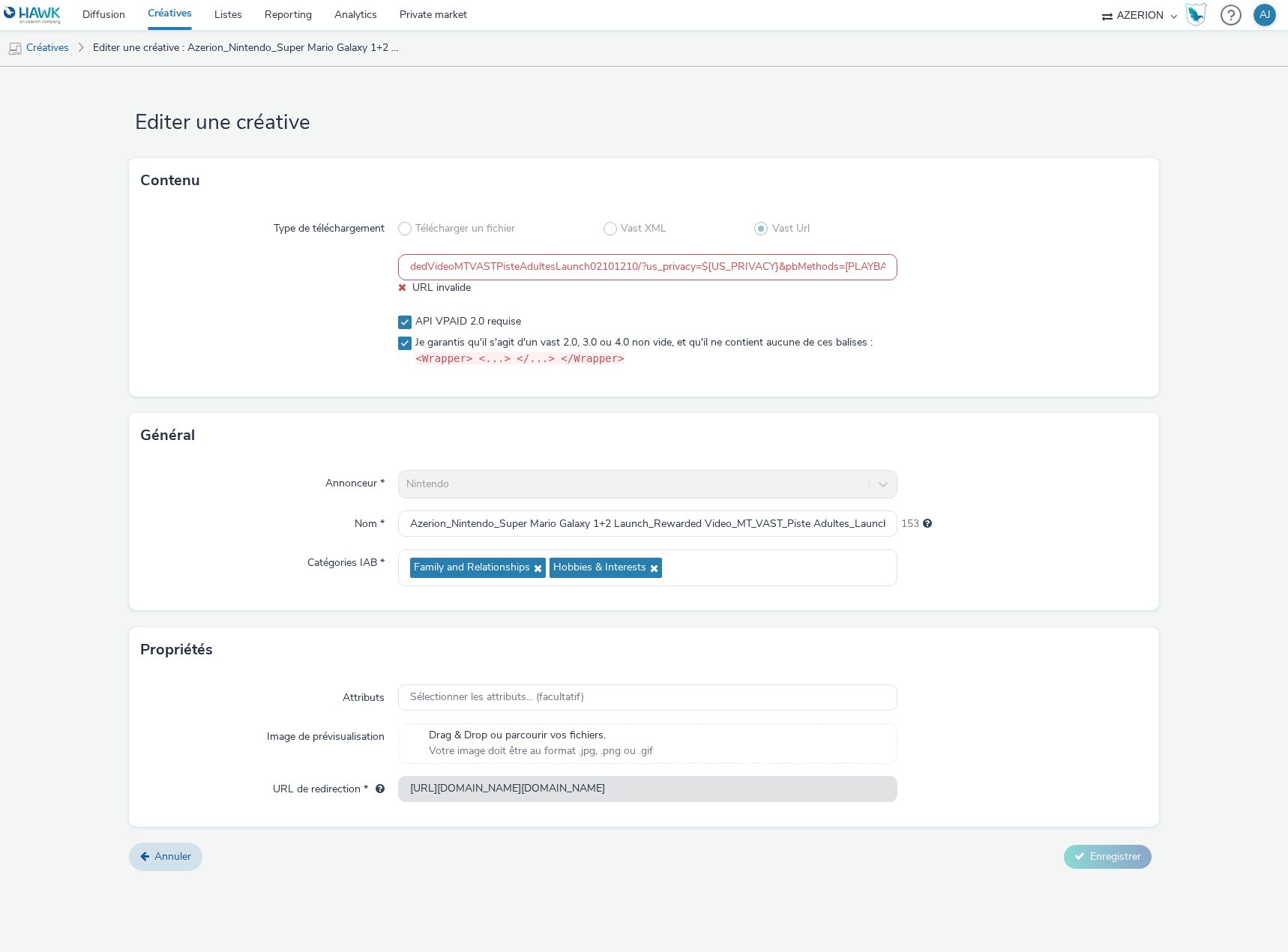
drag, startPoint x: 744, startPoint y: 274, endPoint x: 911, endPoint y: 274, distance: 167.0
click at [922, 272] on div "https://[DOMAIN_NAME]/imp/1/290233;10003552;208;xml;Azerion;AzerionNintendoSupe…" at bounding box center [643, 275] width 1006 height 42
click at [176, 858] on span "Annuler" at bounding box center [173, 856] width 37 height 14
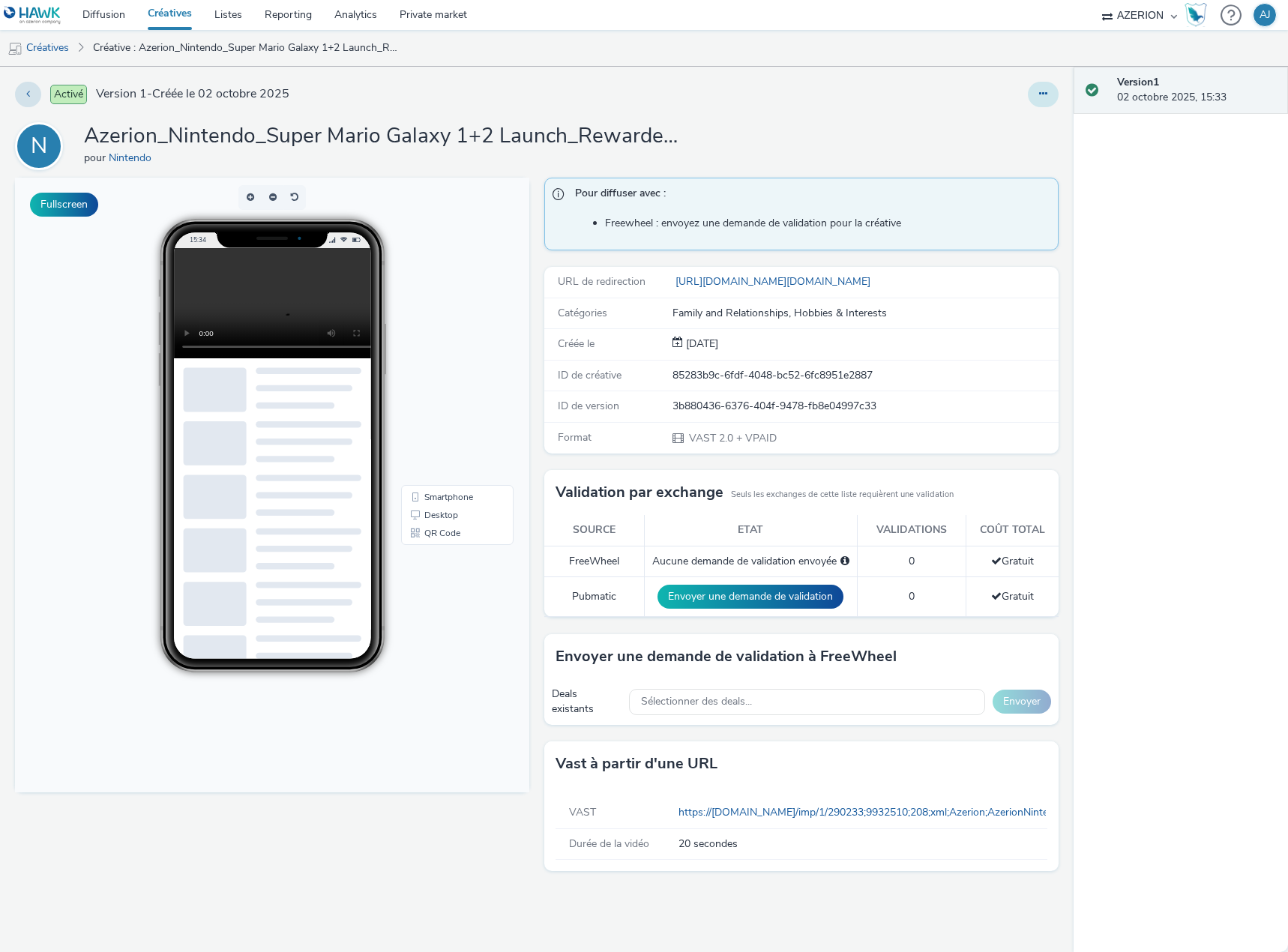
click at [1039, 93] on icon at bounding box center [1043, 93] width 8 height 10
click at [1016, 118] on link "Modifier" at bounding box center [1002, 124] width 113 height 30
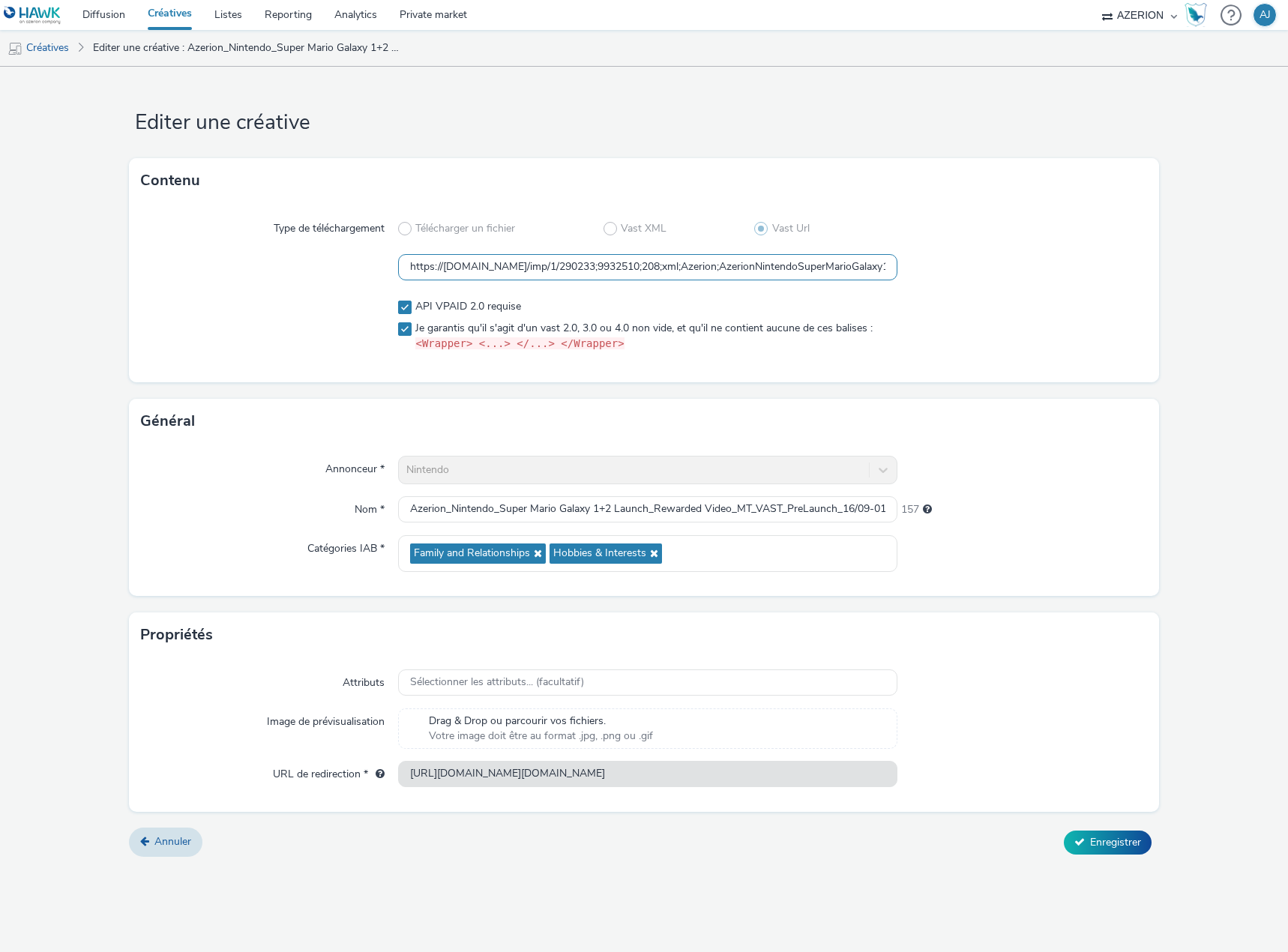
click at [702, 266] on input "https://[DOMAIN_NAME]/imp/1/290233;9932510;208;xml;Azerion;AzerionNintendoSuper…" at bounding box center [647, 267] width 499 height 26
click at [582, 262] on input "https://[DOMAIN_NAME]/imp/1/290233;9932510;208;xml;Azerion;AzerionNintendoSuper…" at bounding box center [647, 267] width 499 height 26
paste input "10003552;208;xml;Azerion;AzerionNintendoSuperMarioGalaxy12LaunchRewardedVideoMT…"
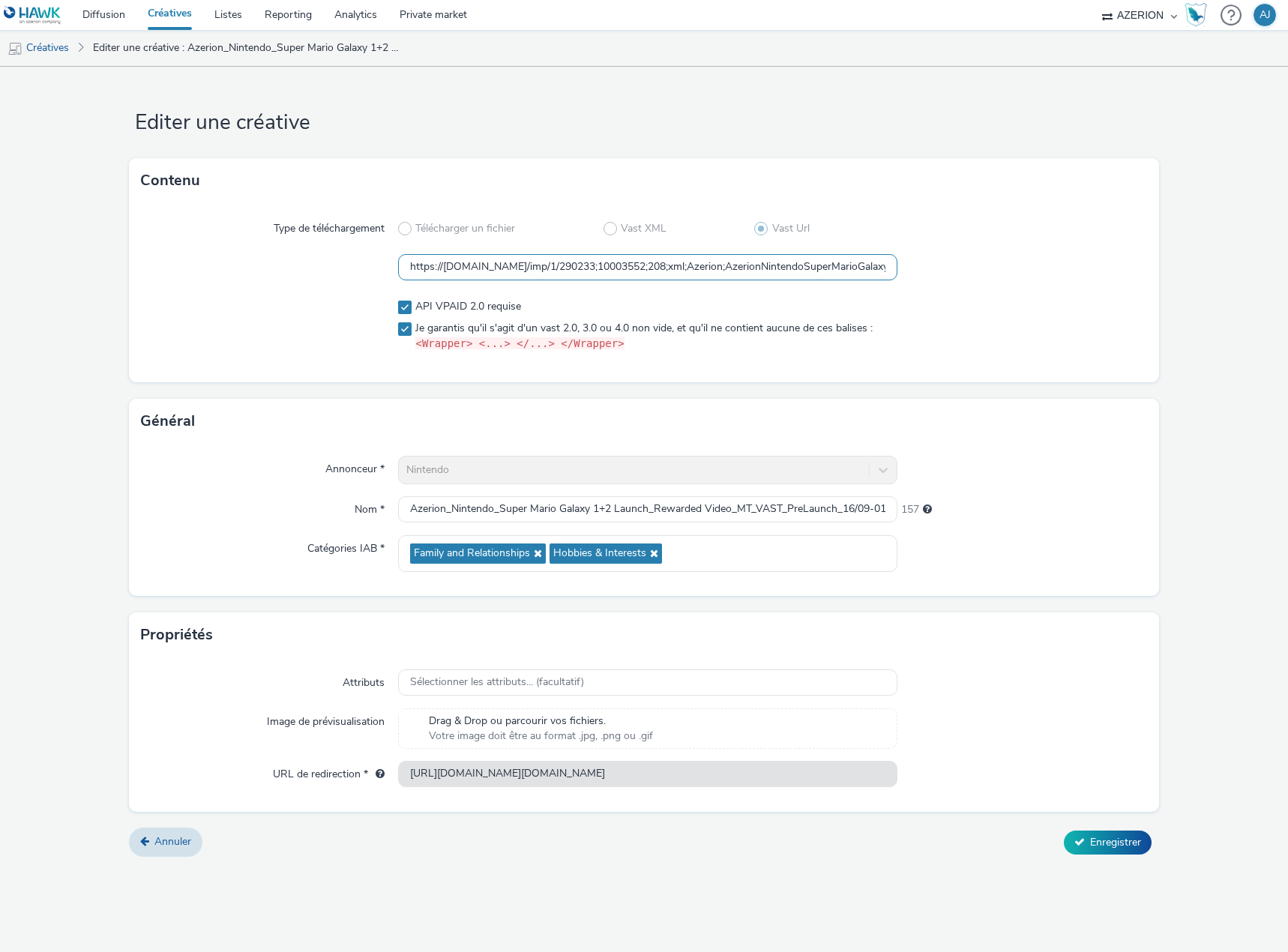
scroll to position [0, 1333]
click at [601, 266] on input "https://[DOMAIN_NAME]/imp/1/290233;10003552;208;xml;Azerion;AzerionNintendoSupe…" at bounding box center [647, 267] width 499 height 26
click at [499, 263] on input "https://[DOMAIN_NAME]/imp/1/290233;10003552;208;xml;Azerion;AzerionNintendoSupe…" at bounding box center [647, 267] width 499 height 26
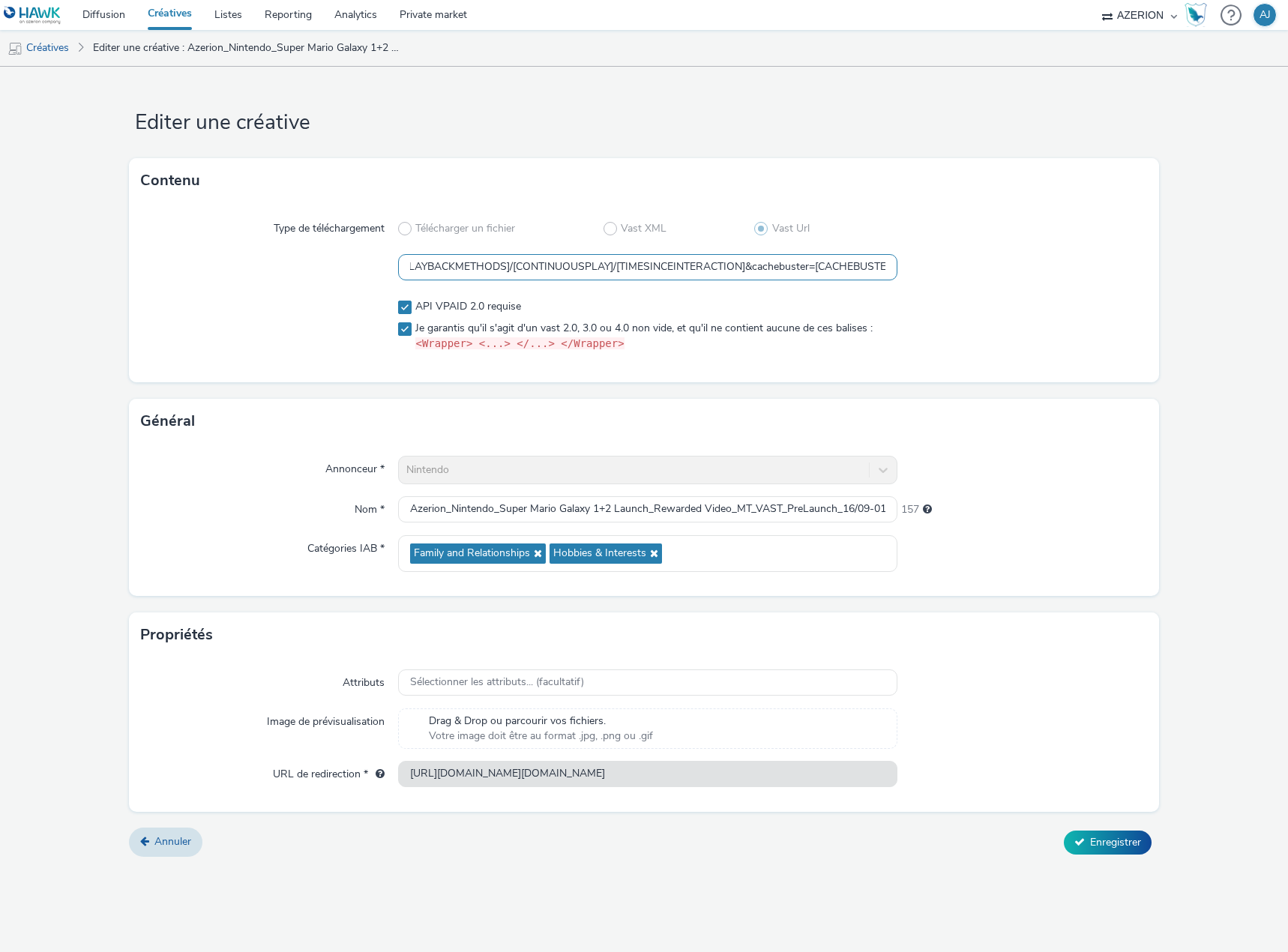
type input "https://[DOMAIN_NAME]/imp/1/290233;10003552;208;xml;Azerion;AzerionNintendoSupe…"
click at [1011, 336] on div at bounding box center [1022, 326] width 250 height 65
click at [542, 513] on input "Azerion_Nintendo_Super Mario Galaxy 1+2 Launch_Rewarded Video_MT_VAST_PreLaunch…" at bounding box center [647, 509] width 499 height 26
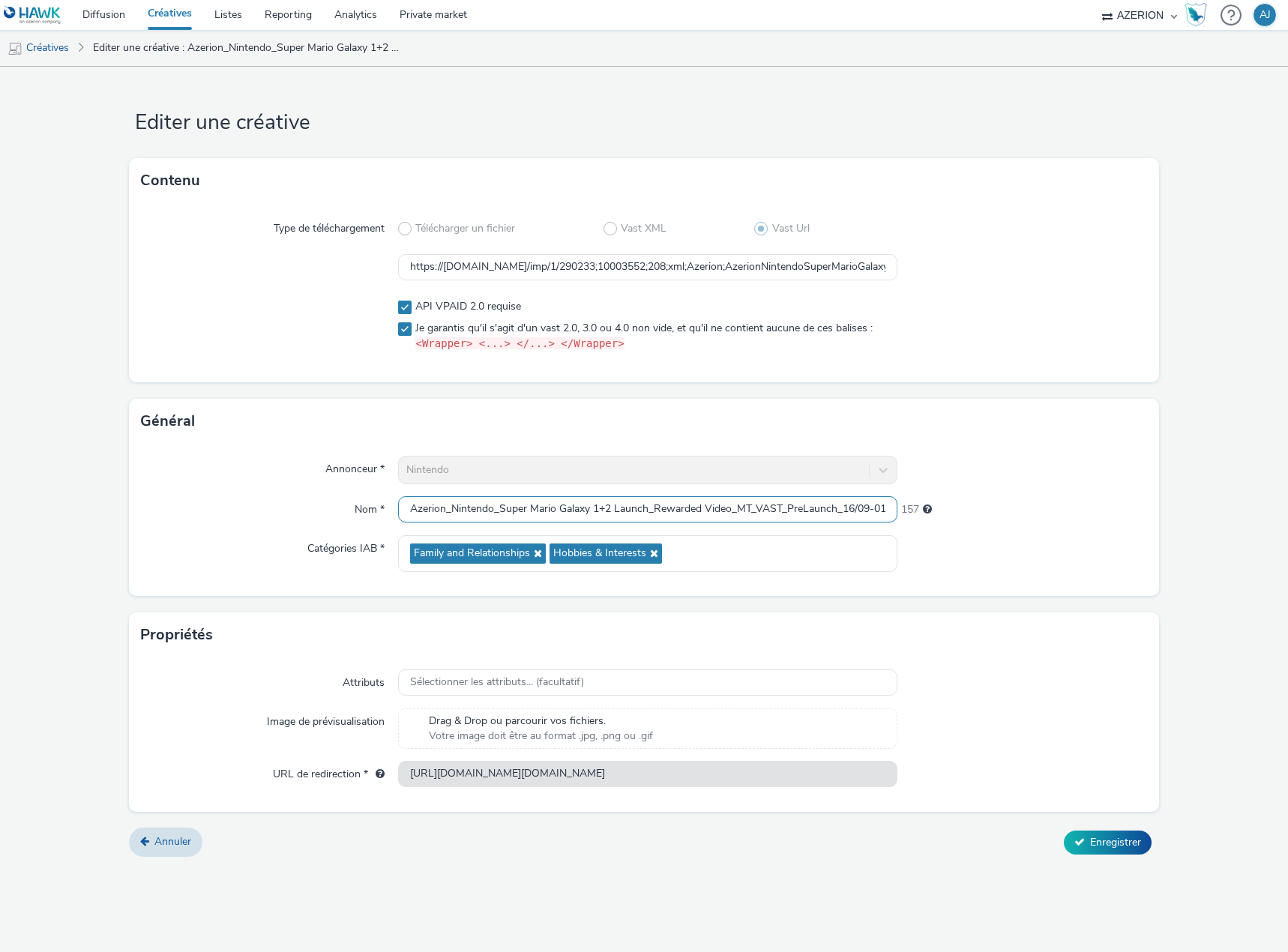
click at [542, 513] on input "Azerion_Nintendo_Super Mario Galaxy 1+2 Launch_Rewarded Video_MT_VAST_PreLaunch…" at bounding box center [647, 509] width 499 height 26
paste input "iste Adultes_Launch_02/10_12/10"
type input "Azerion_Nintendo_Super Mario Galaxy 1+2 Launch_Rewarded Video_MT_VAST_Piste Adu…"
click at [1080, 585] on div "Annonceur * Nintendo Nom * Azerion_Nintendo_Super Mario Galaxy 1+2 Launch_Rewar…" at bounding box center [643, 520] width 1030 height 152
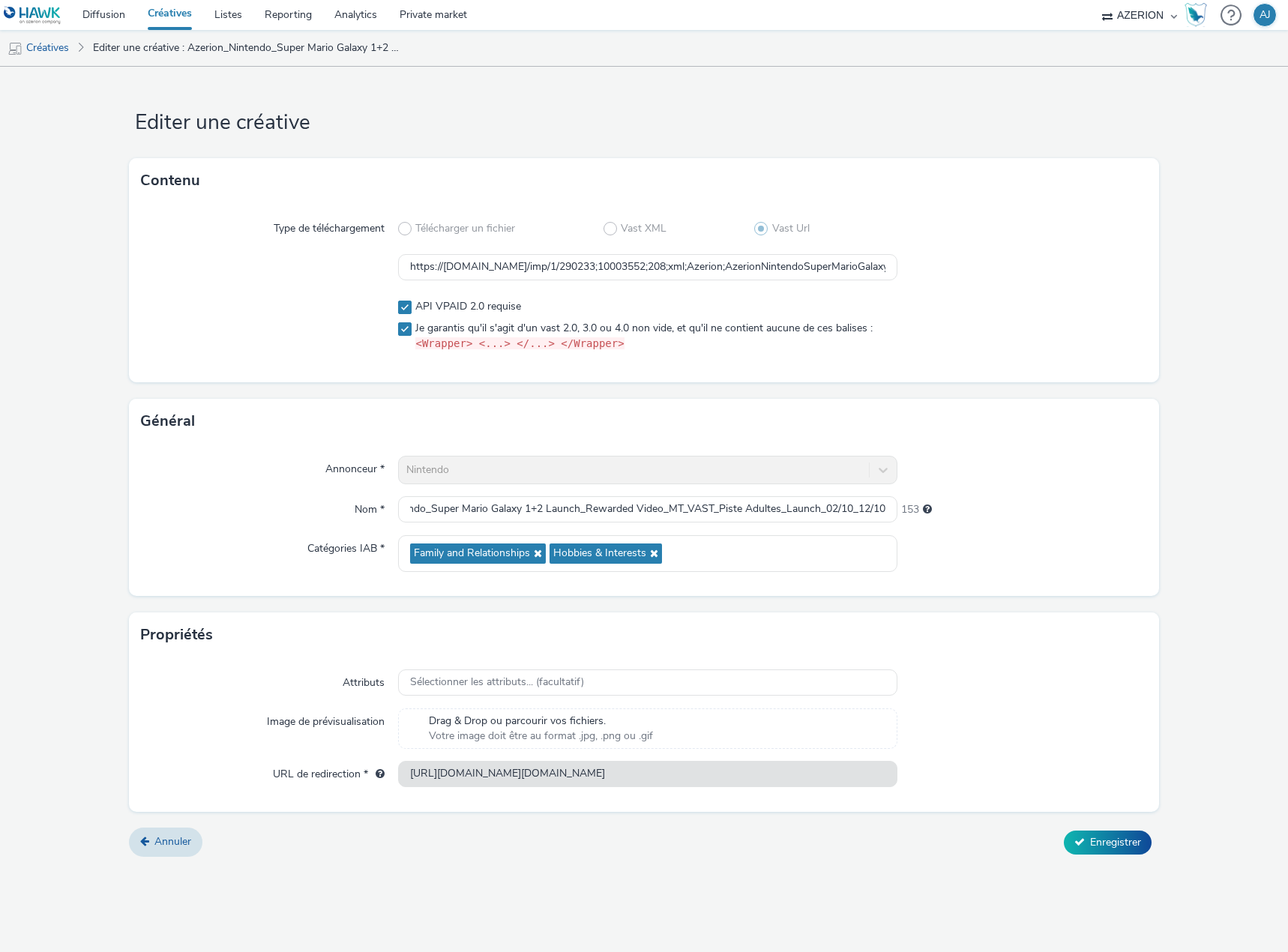
scroll to position [0, 0]
click at [474, 298] on div "API VPAID 2.0 requise Je garantis qu'il s'agit d'un vast 2.0, 3.0 ou 4.0 non vi…" at bounding box center [647, 326] width 499 height 65
click at [465, 302] on span "API VPAID 2.0 requise" at bounding box center [468, 306] width 105 height 15
checkbox input "false"
click at [1122, 836] on span "Enregistrer" at bounding box center [1115, 841] width 51 height 14
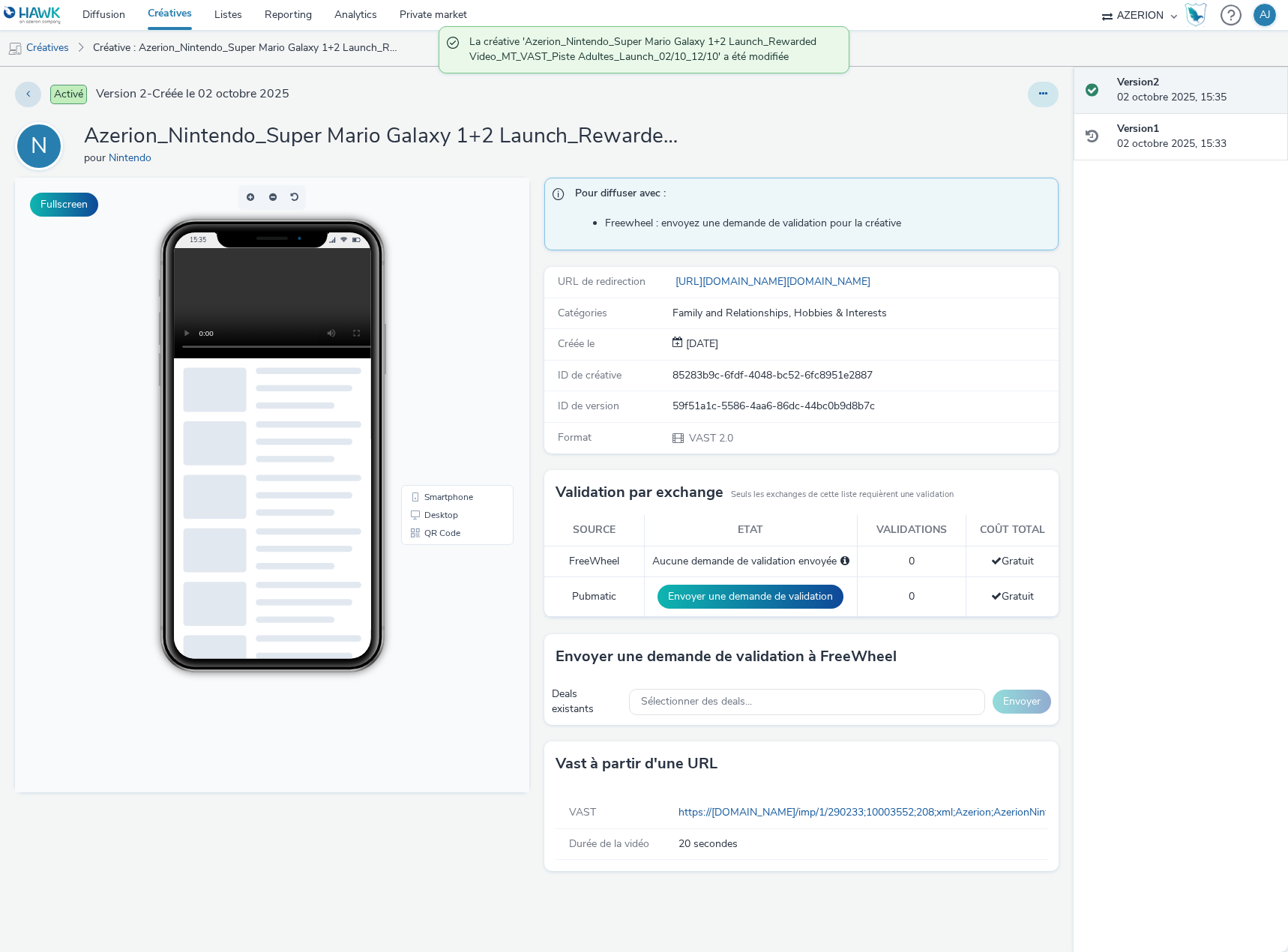
click at [1047, 96] on button at bounding box center [1043, 94] width 31 height 26
click at [1002, 154] on link "Dupliquer" at bounding box center [1002, 155] width 113 height 30
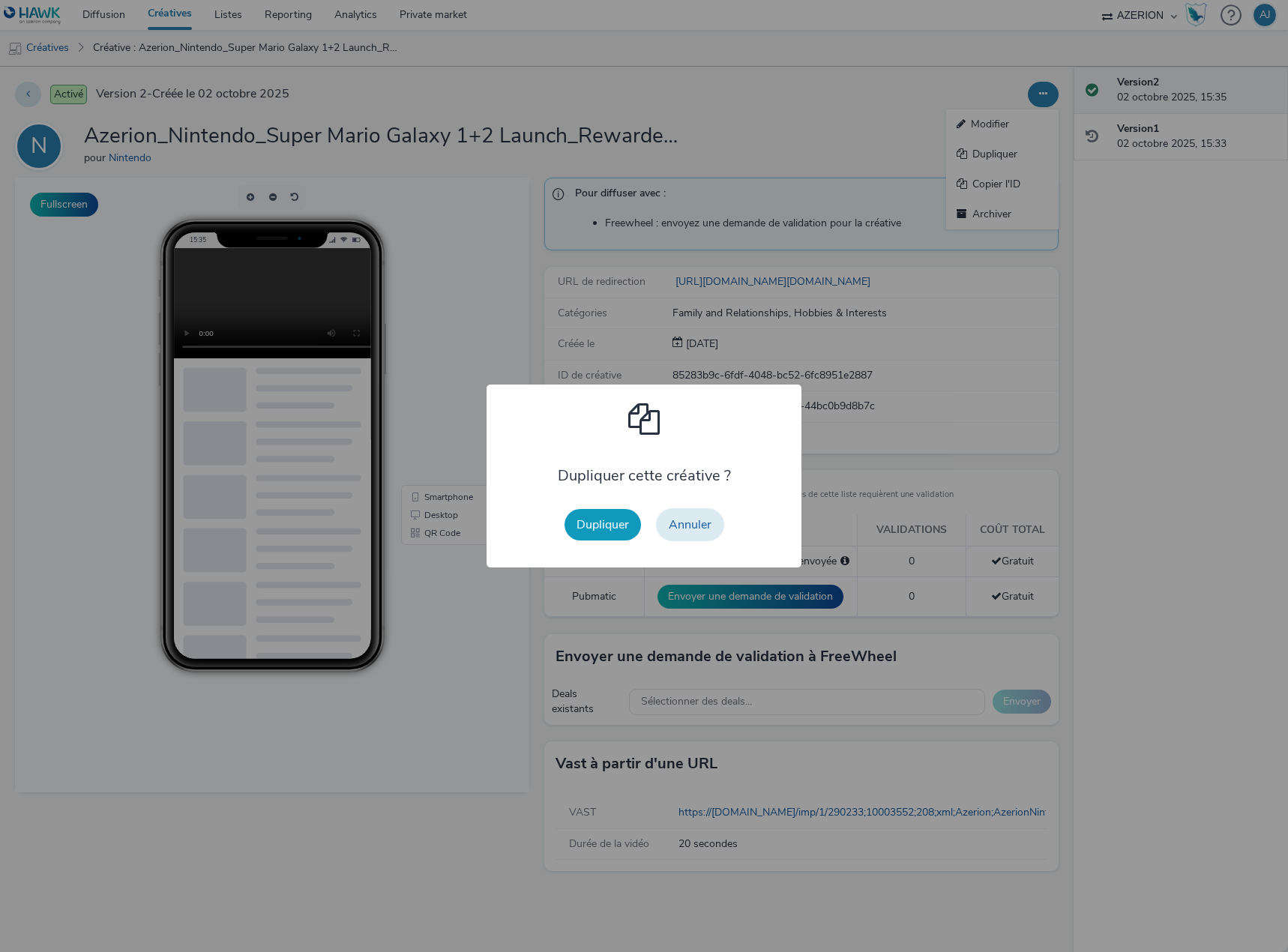
click at [605, 531] on button "Dupliquer" at bounding box center [602, 525] width 77 height 31
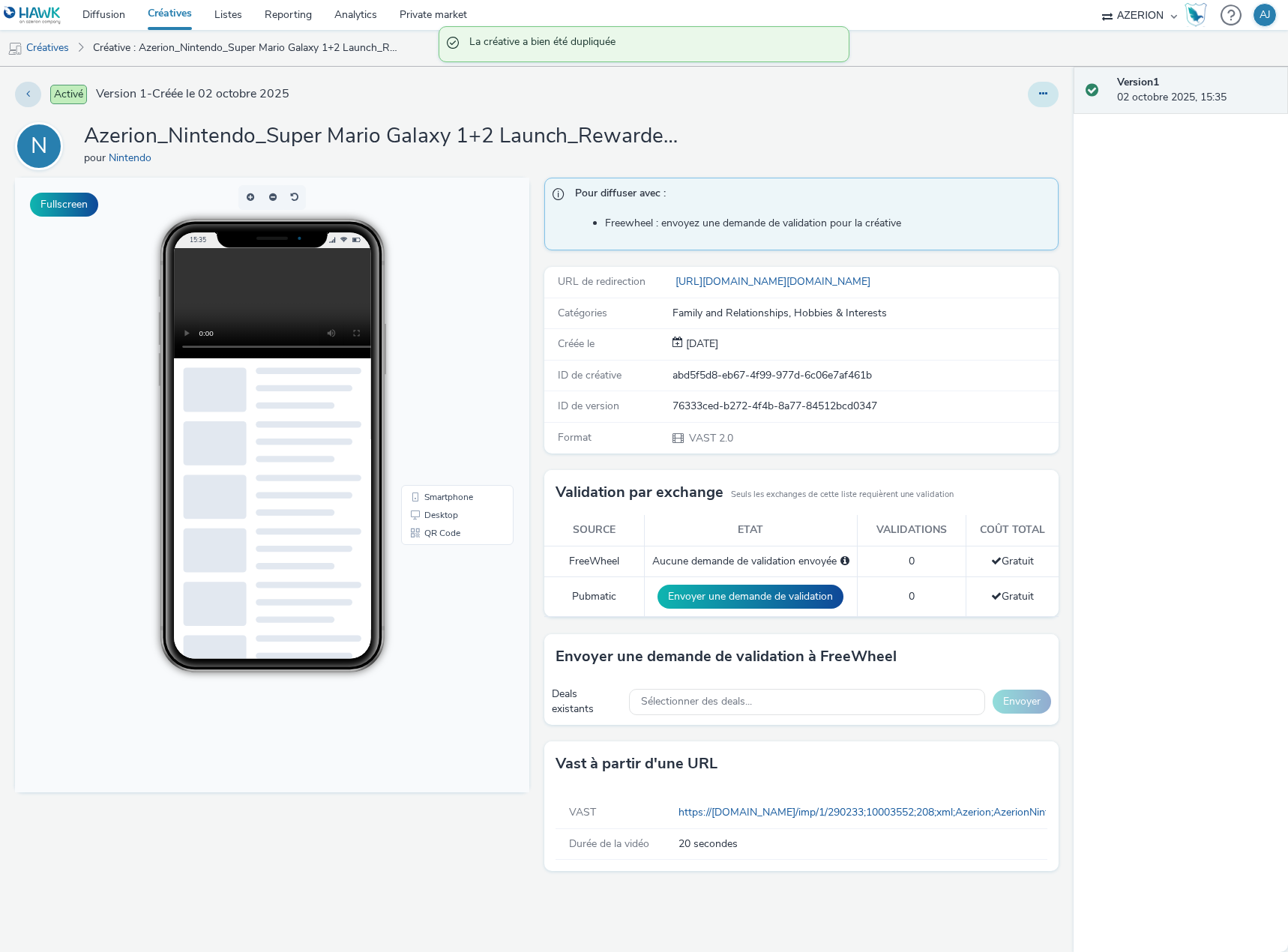
click at [1047, 93] on button at bounding box center [1043, 94] width 31 height 26
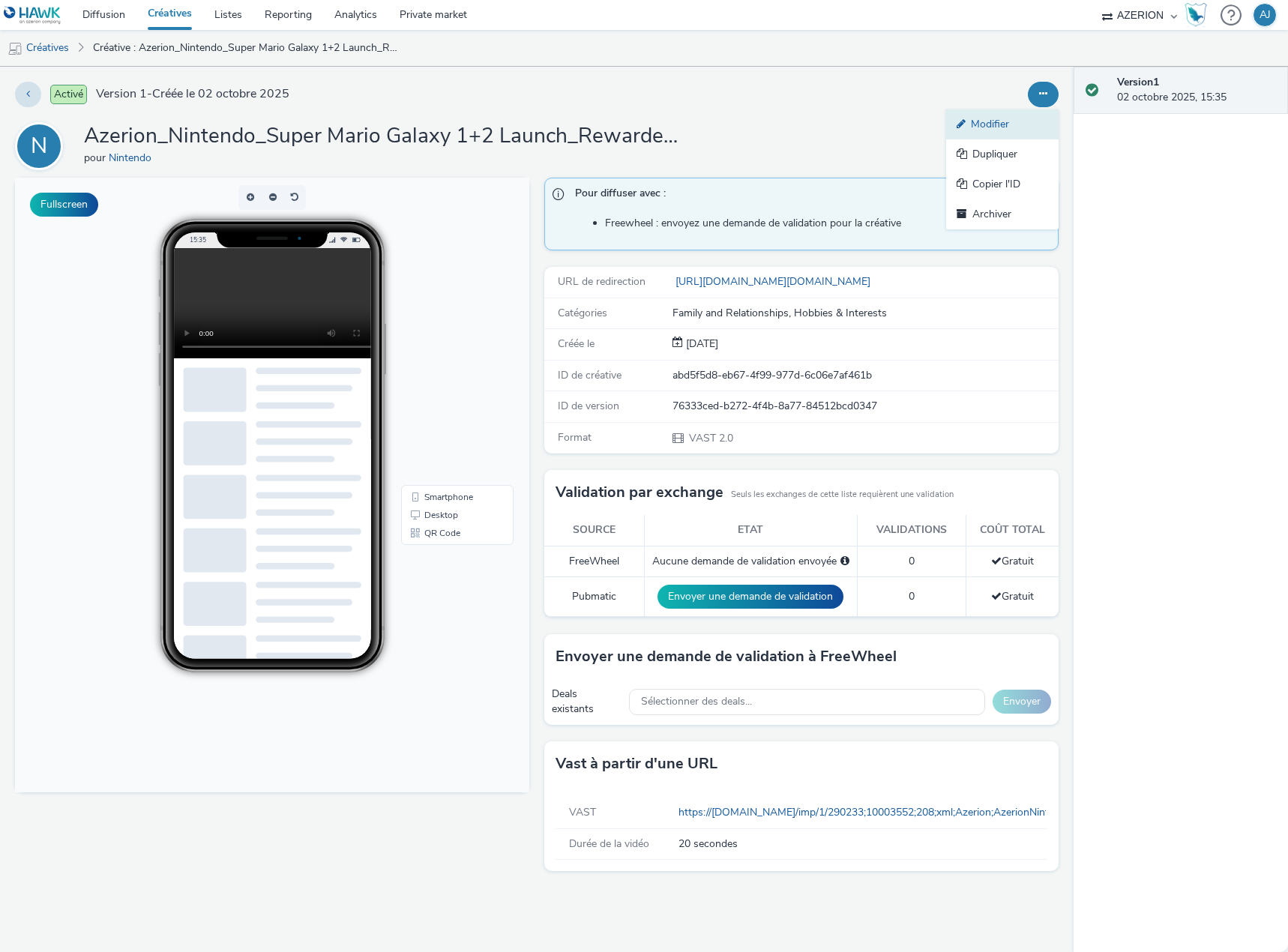
click at [995, 122] on link "Modifier" at bounding box center [1002, 124] width 113 height 30
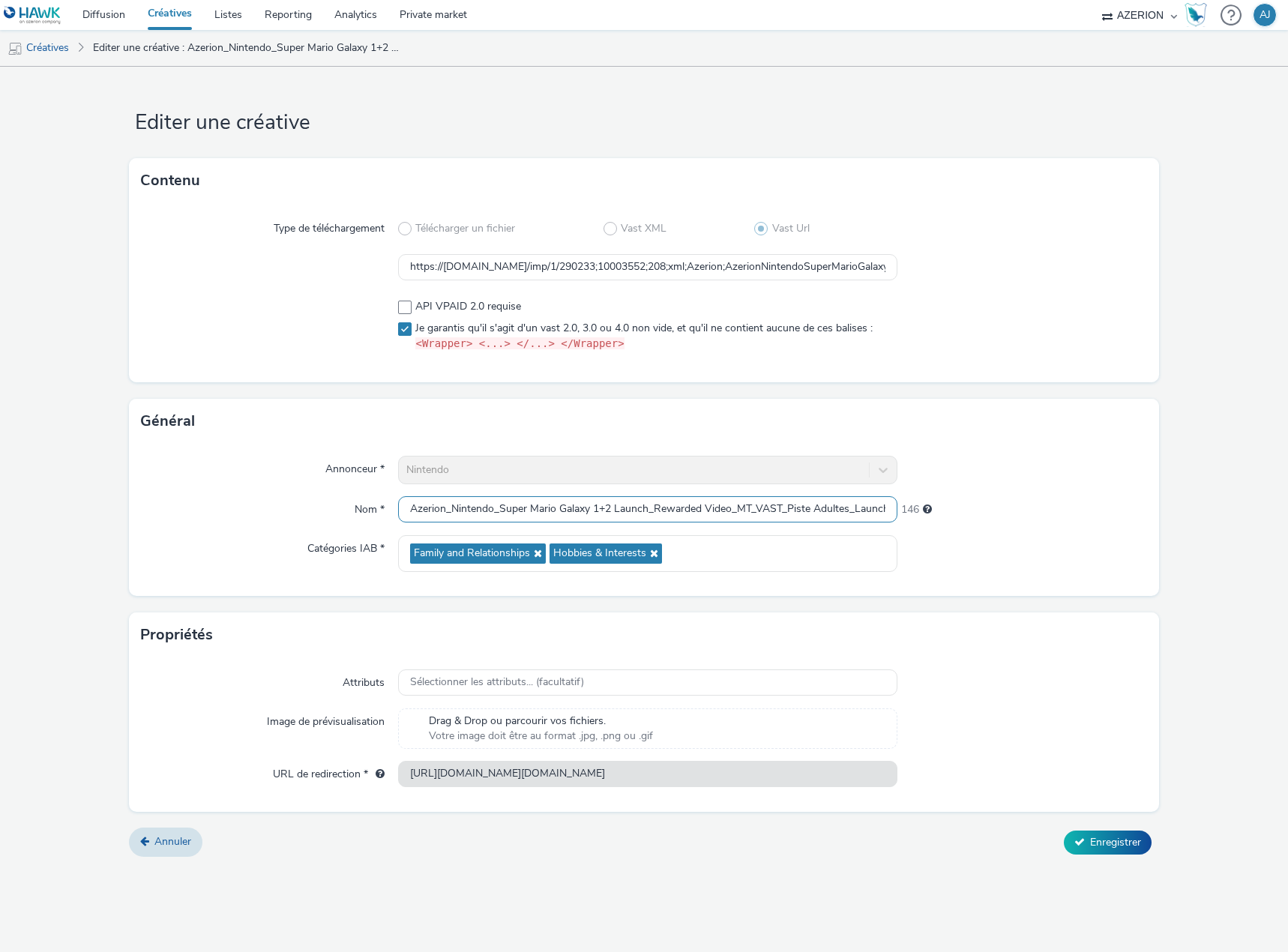
scroll to position [0, 104]
drag, startPoint x: 781, startPoint y: 511, endPoint x: 977, endPoint y: 505, distance: 196.1
click at [1065, 507] on div "Nom * Azerion_Nintendo_Super Mario Galaxy 1+2 Launch_Rewarded Video_MT_VAST_Pis…" at bounding box center [643, 509] width 1006 height 27
click at [779, 511] on input "Azerion_Nintendo_Super Mario Galaxy 1+2 Launch_Rewarded Video_MT_VAST_Piste Adu…" at bounding box center [647, 509] width 499 height 26
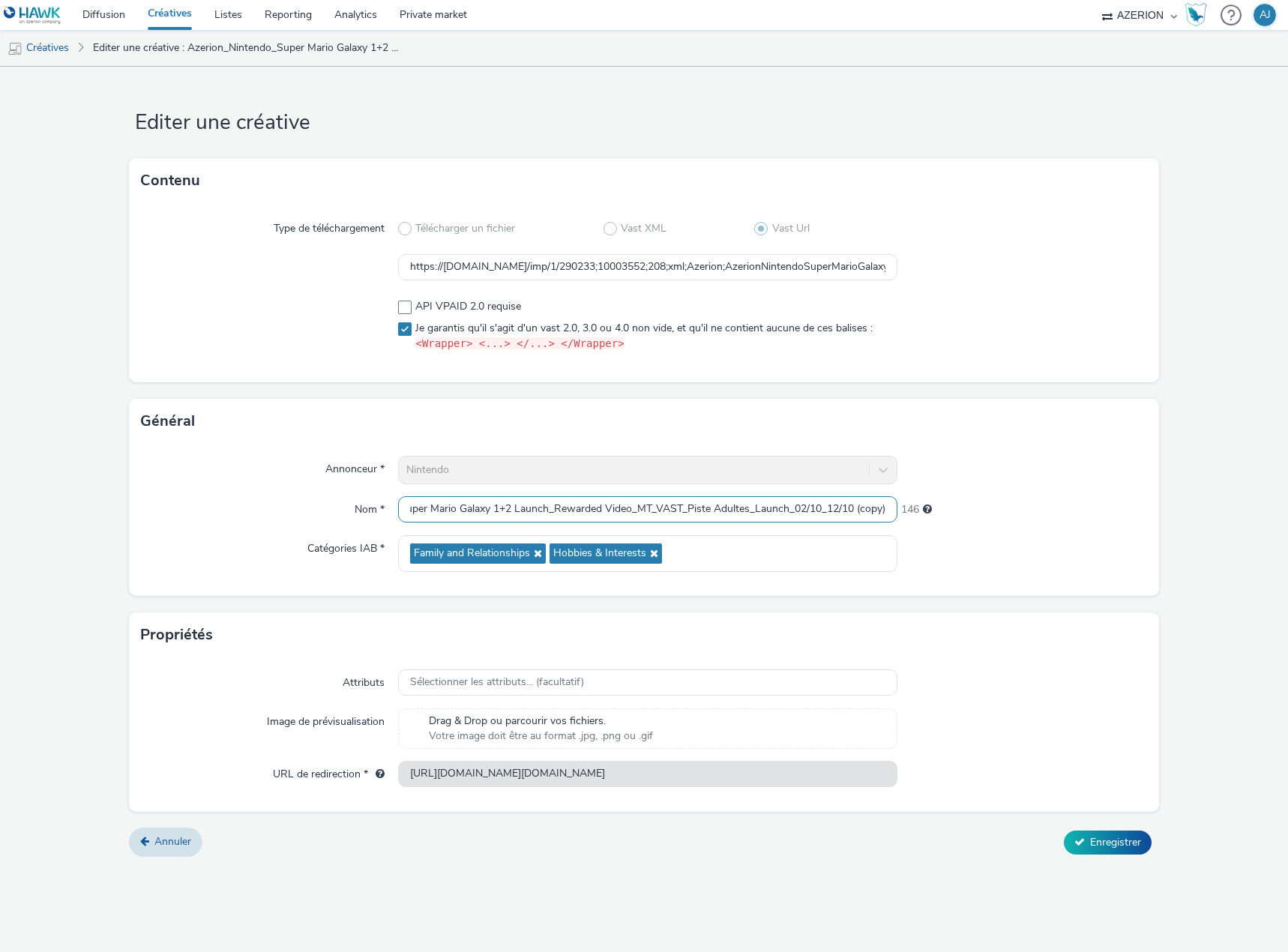
click at [779, 511] on input "Azerion_Nintendo_Super Mario Galaxy 1+2 Launch_Rewarded Video_MT_VAST_Piste Adu…" at bounding box center [647, 509] width 499 height 26
paste input "Azerion_Nintendo_Super Mario Galaxy 1+2 Launch_Rewarded Video_MT_VAST_Piste Liv…"
type input "Azerion_Nintendo_Super Mario Galaxy 1+2 Launch_Rewarded Video_MT_VAST_Piste Liv…"
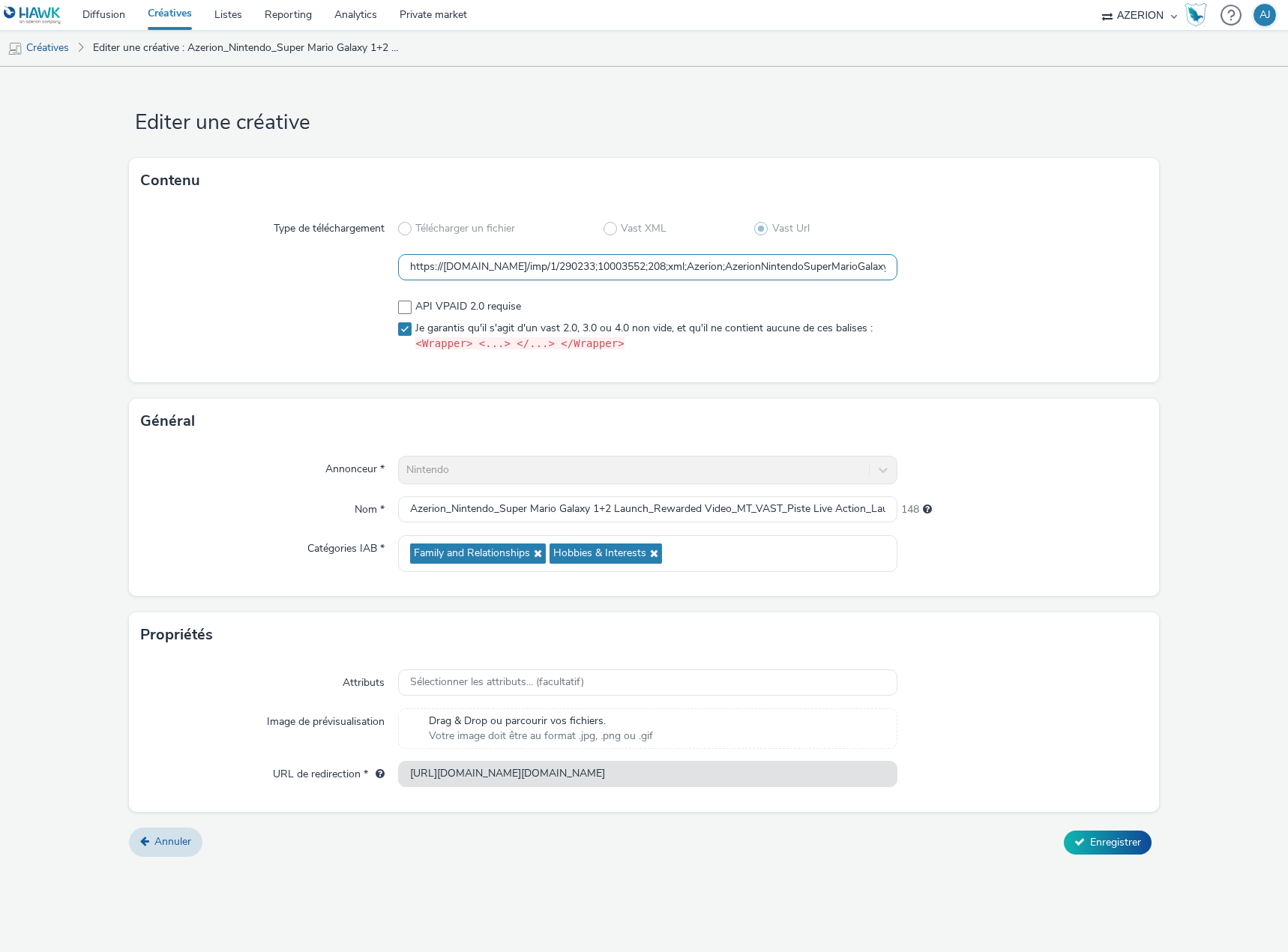
click at [624, 269] on input "https://[DOMAIN_NAME]/imp/1/290233;10003552;208;xml;Azerion;AzerionNintendoSupe…" at bounding box center [647, 267] width 499 height 26
paste input "60;208;xml;Azerion;AzerionNintendoSuperMarioGalaxy12LaunchRewardedVideoMTVASTPi…"
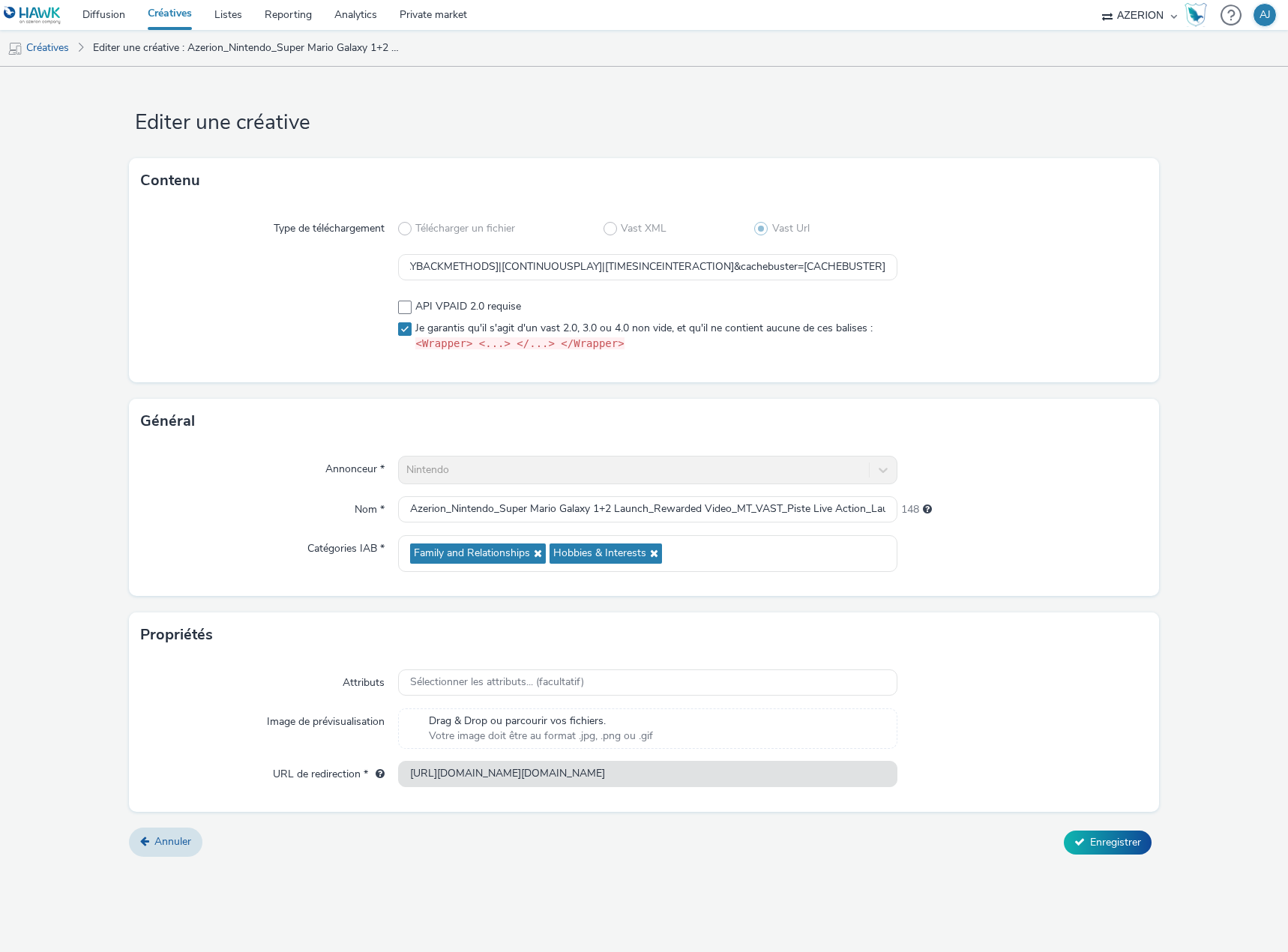
click at [731, 294] on div "Type de téléchargement Télécharger un fichier Vast XML Vast Url https://[DOMAIN…" at bounding box center [643, 293] width 1030 height 179
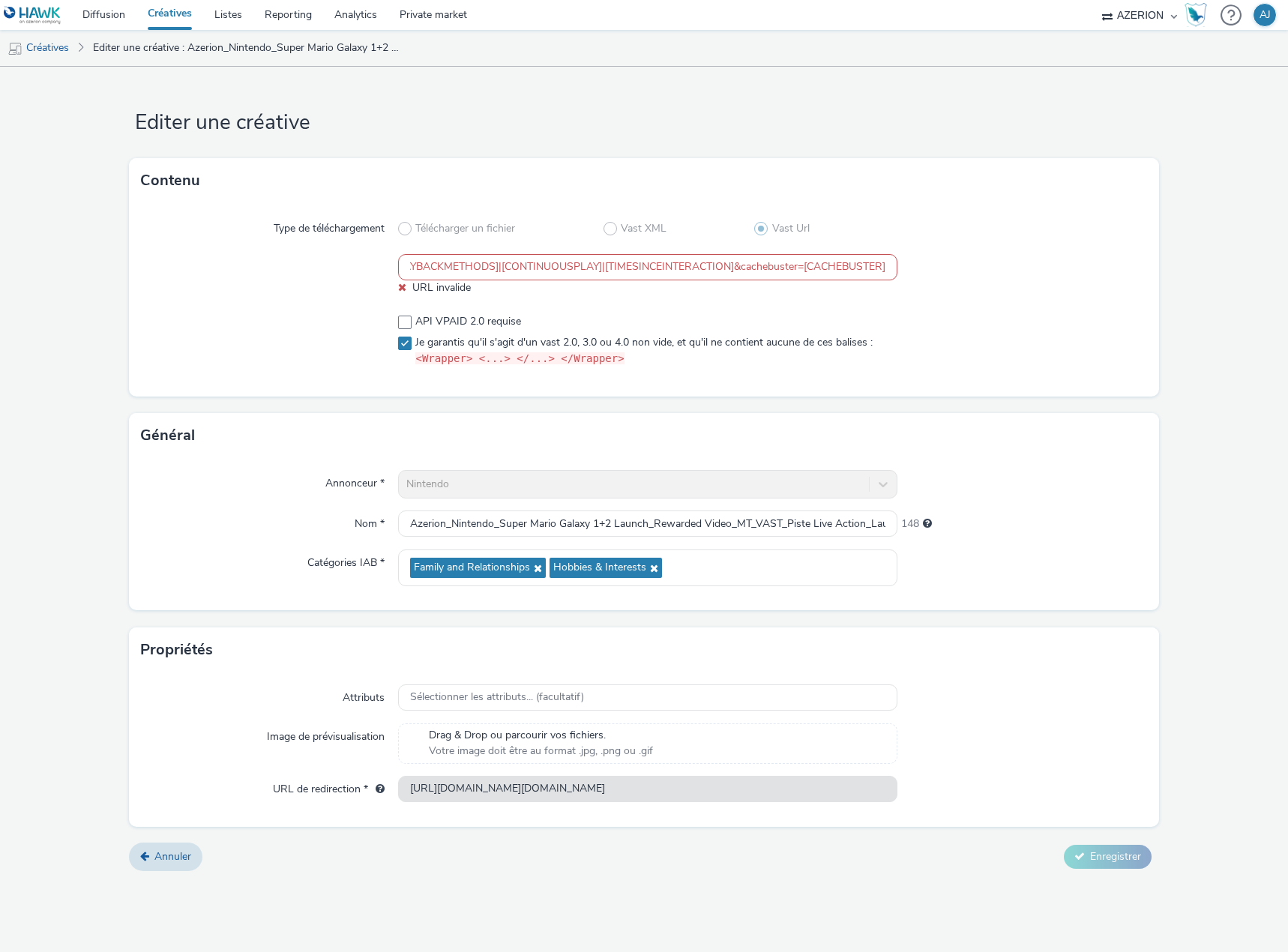
drag, startPoint x: 737, startPoint y: 269, endPoint x: 1140, endPoint y: 288, distance: 403.4
click at [1150, 288] on div "Type de téléchargement Télécharger un fichier Vast XML Vast Url https://[DOMAIN…" at bounding box center [643, 300] width 1030 height 193
click at [601, 264] on input "https://[DOMAIN_NAME]/imp/1/290233;10003560;208;xml;Azerion;AzerionNintendoSupe…" at bounding box center [647, 267] width 499 height 26
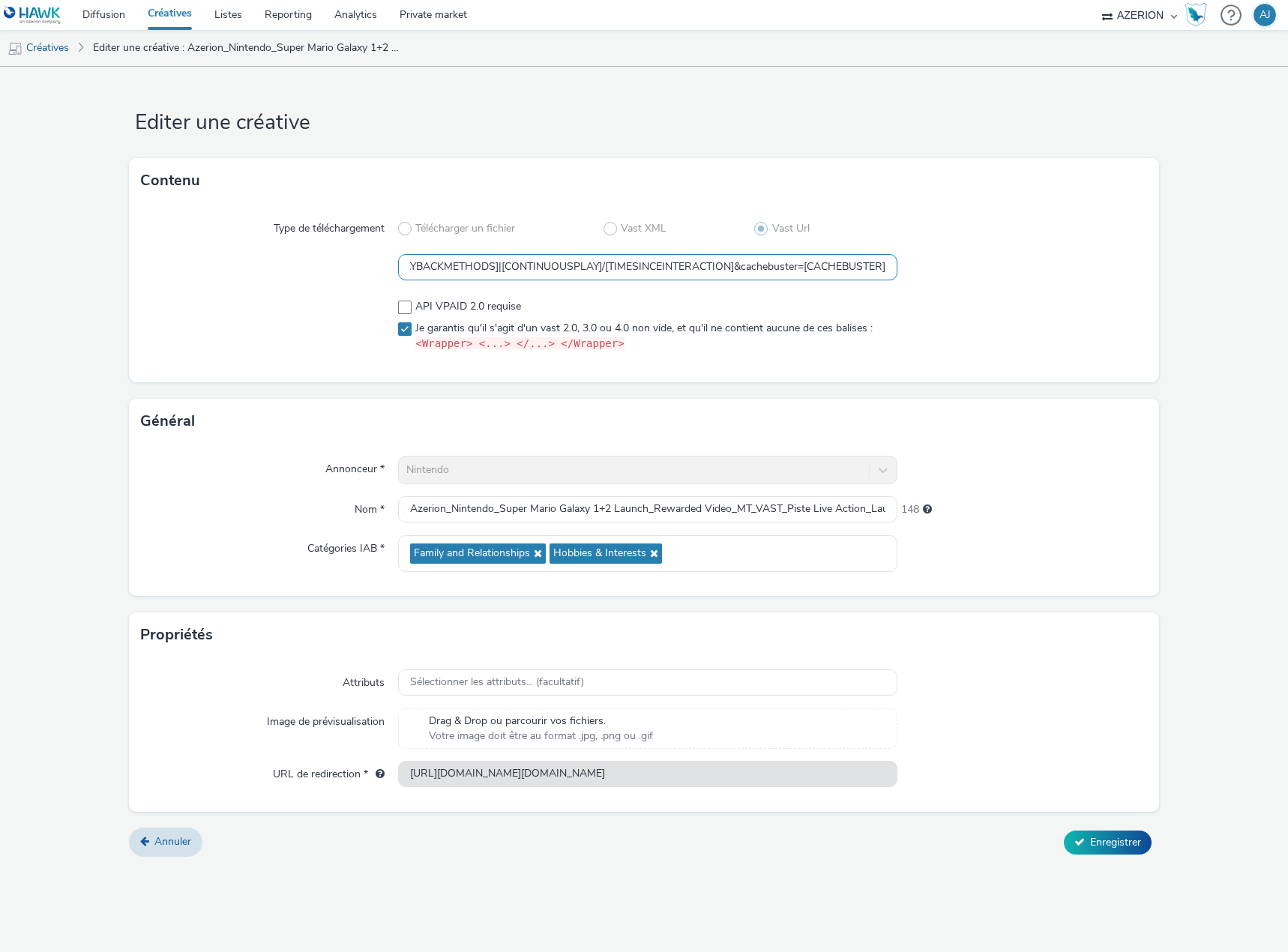
click at [501, 263] on input "https://[DOMAIN_NAME]/imp/1/290233;10003560;208;xml;Azerion;AzerionNintendoSupe…" at bounding box center [647, 267] width 499 height 26
click at [448, 272] on input "https://[DOMAIN_NAME]/imp/1/290233;10003560;208;xml;Azerion;AzerionNintendoSupe…" at bounding box center [647, 267] width 499 height 26
type input "https://[DOMAIN_NAME]/imp/1/290233;10003560;208;xml;Azerion;AzerionNintendoSupe…"
click at [1004, 302] on div at bounding box center [1022, 326] width 250 height 65
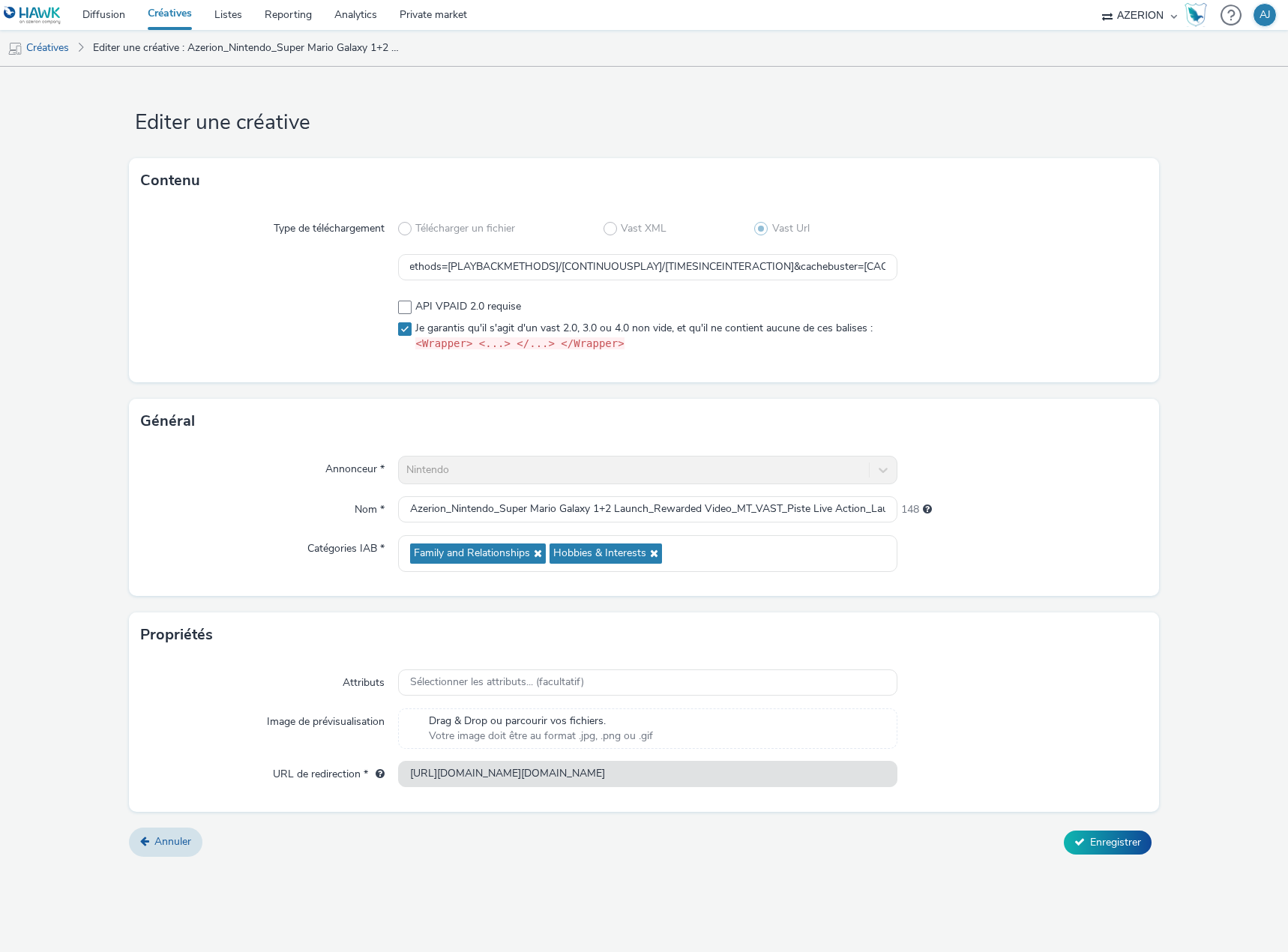
scroll to position [0, 0]
click at [1100, 835] on span "Enregistrer" at bounding box center [1115, 841] width 51 height 14
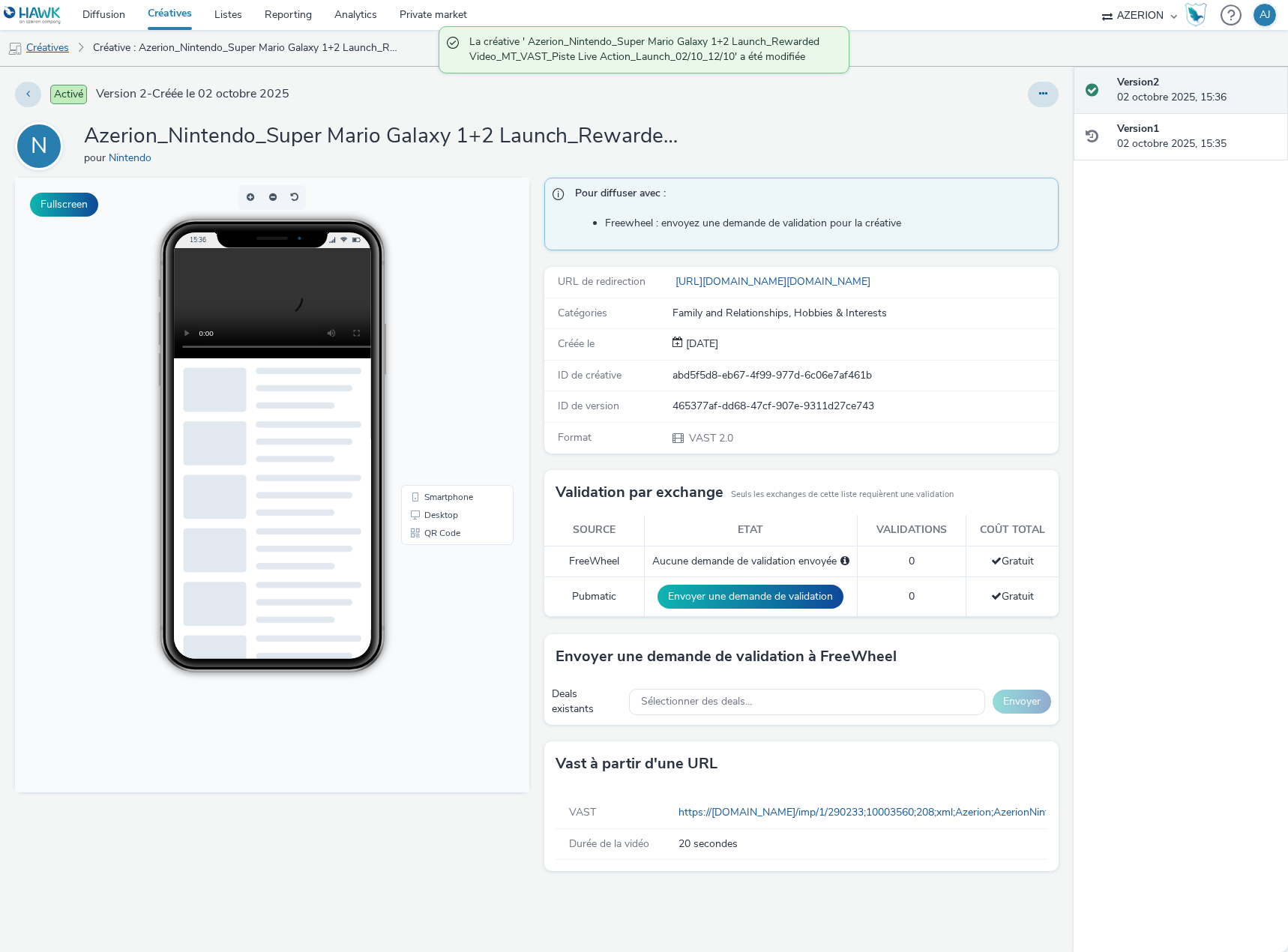
click at [54, 50] on link "Créatives" at bounding box center [38, 47] width 77 height 36
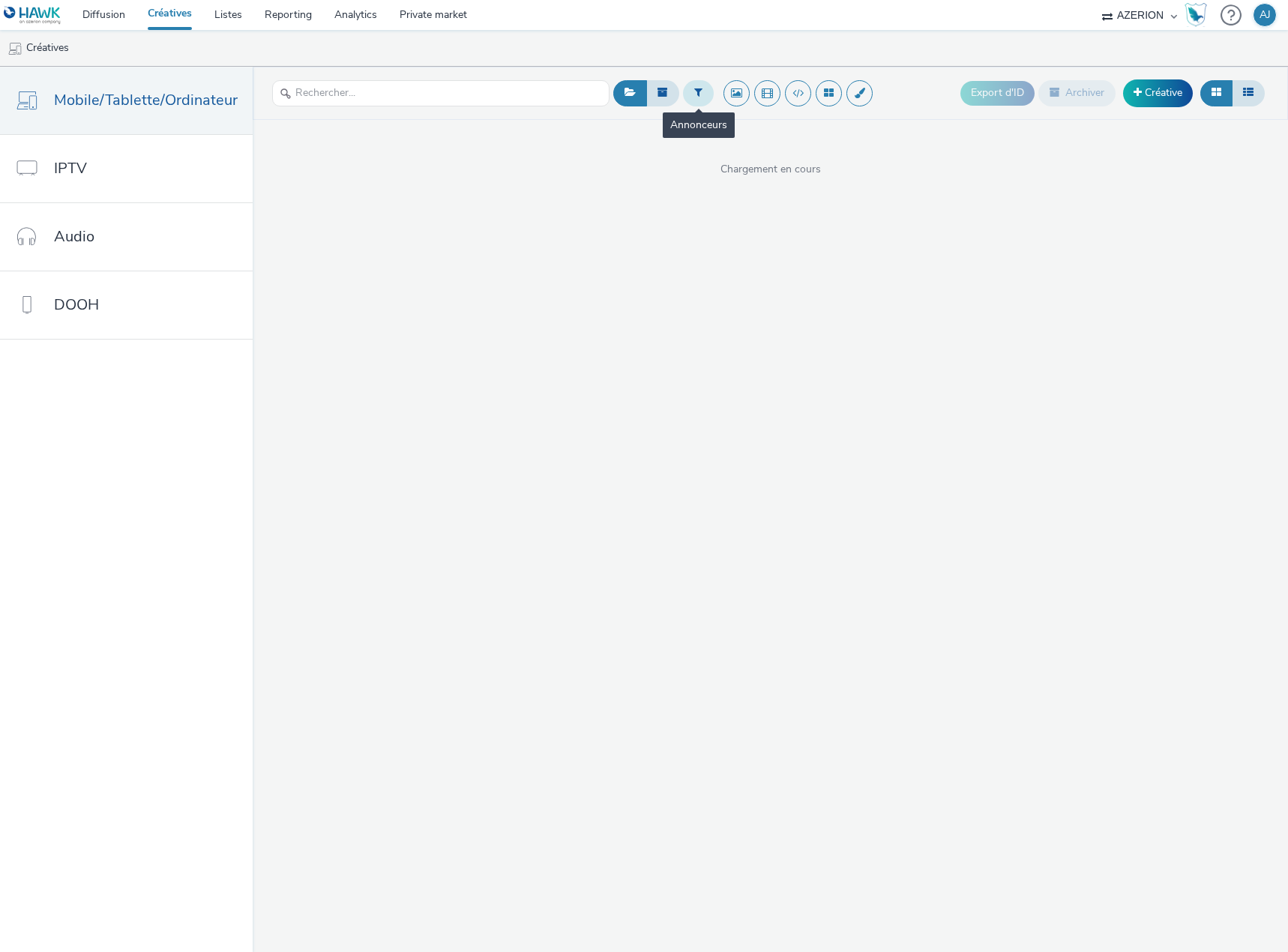
click at [692, 101] on button at bounding box center [698, 93] width 31 height 26
click at [675, 104] on div at bounding box center [702, 98] width 105 height 18
type input "nintendo"
click at [682, 124] on span "Nintendo" at bounding box center [672, 121] width 43 height 15
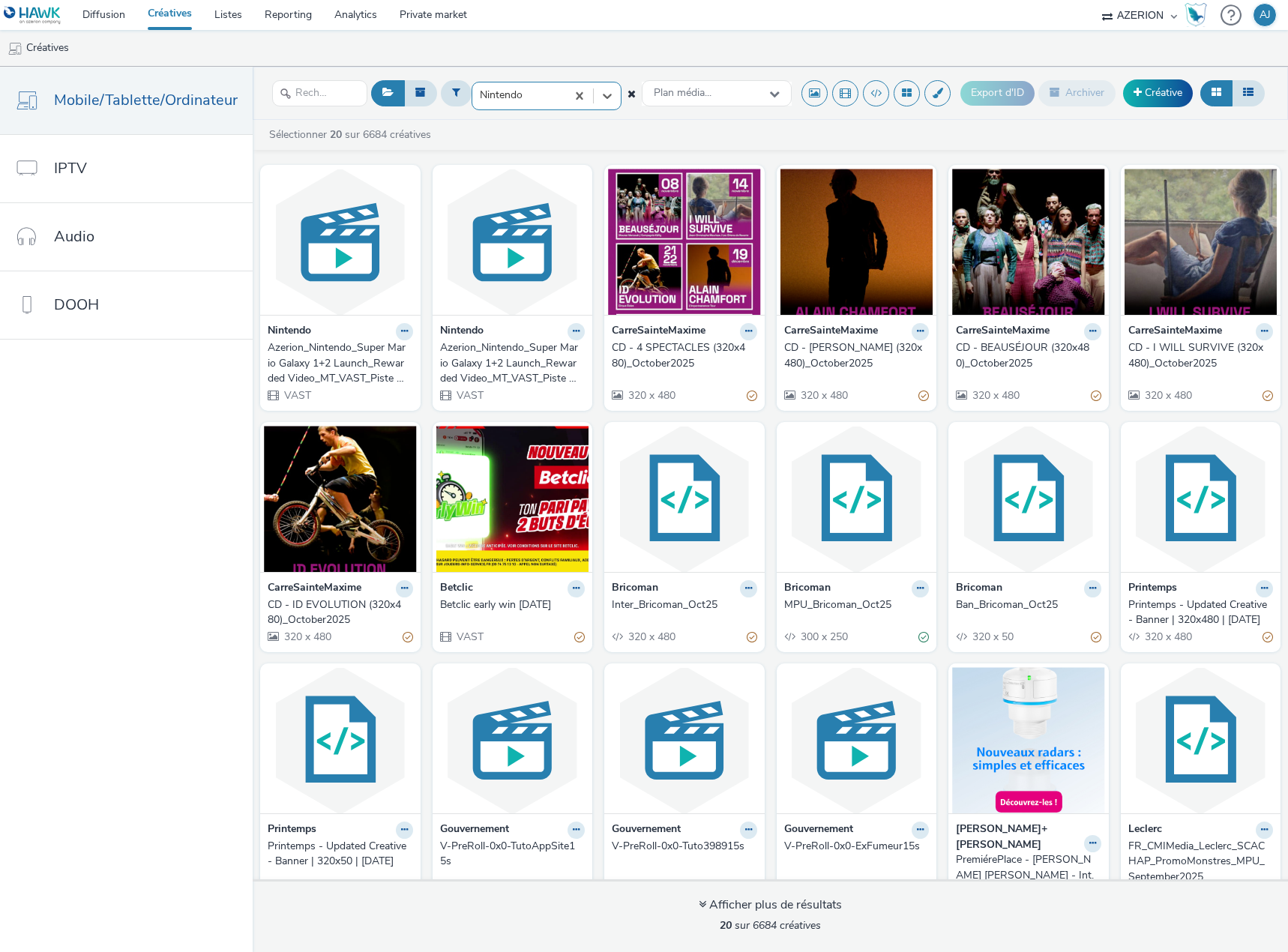
click at [542, 93] on div at bounding box center [518, 94] width 79 height 18
type input "nintendo"
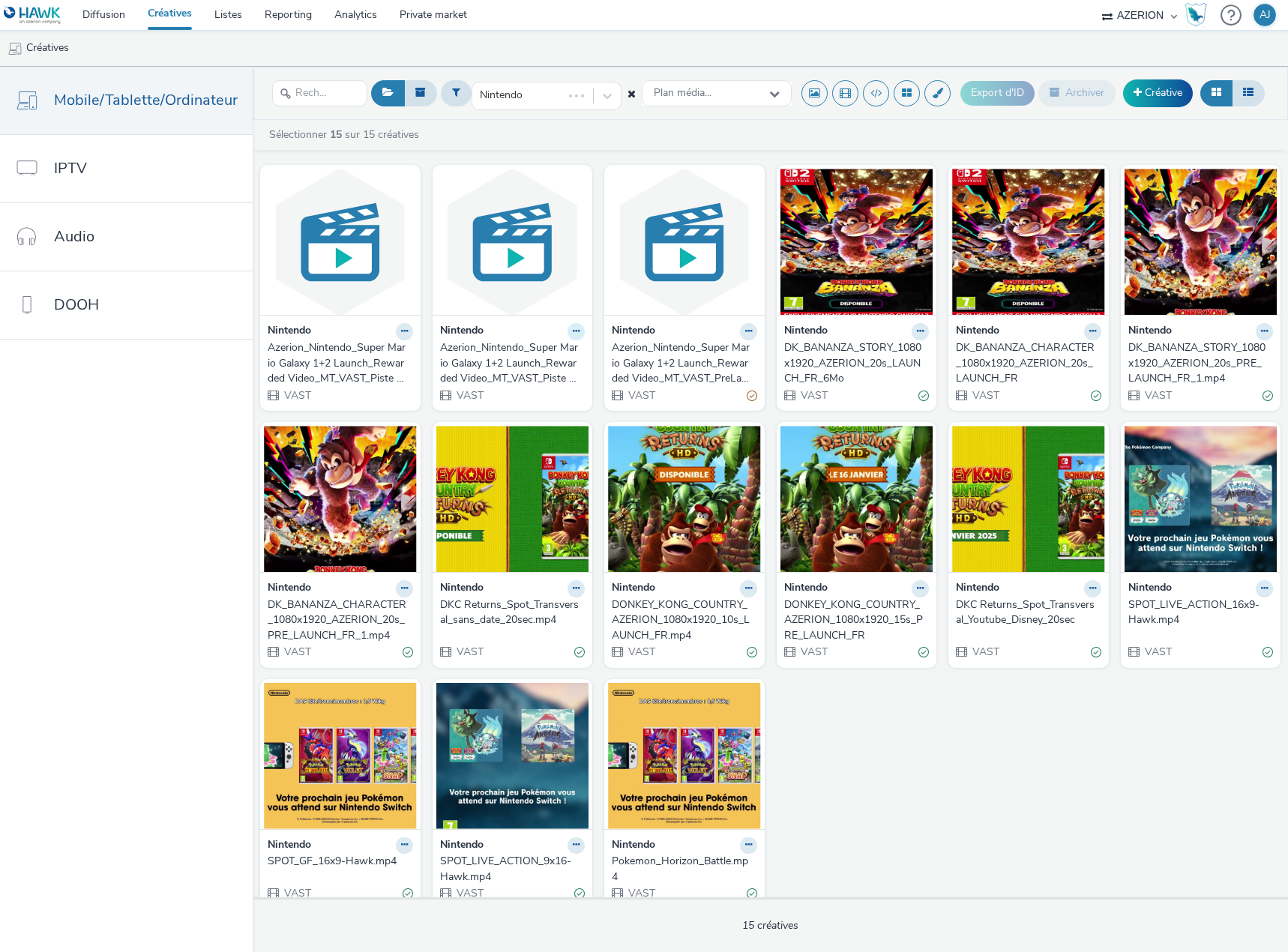
click at [573, 328] on icon at bounding box center [576, 331] width 6 height 9
click at [488, 263] on img at bounding box center [512, 241] width 153 height 146
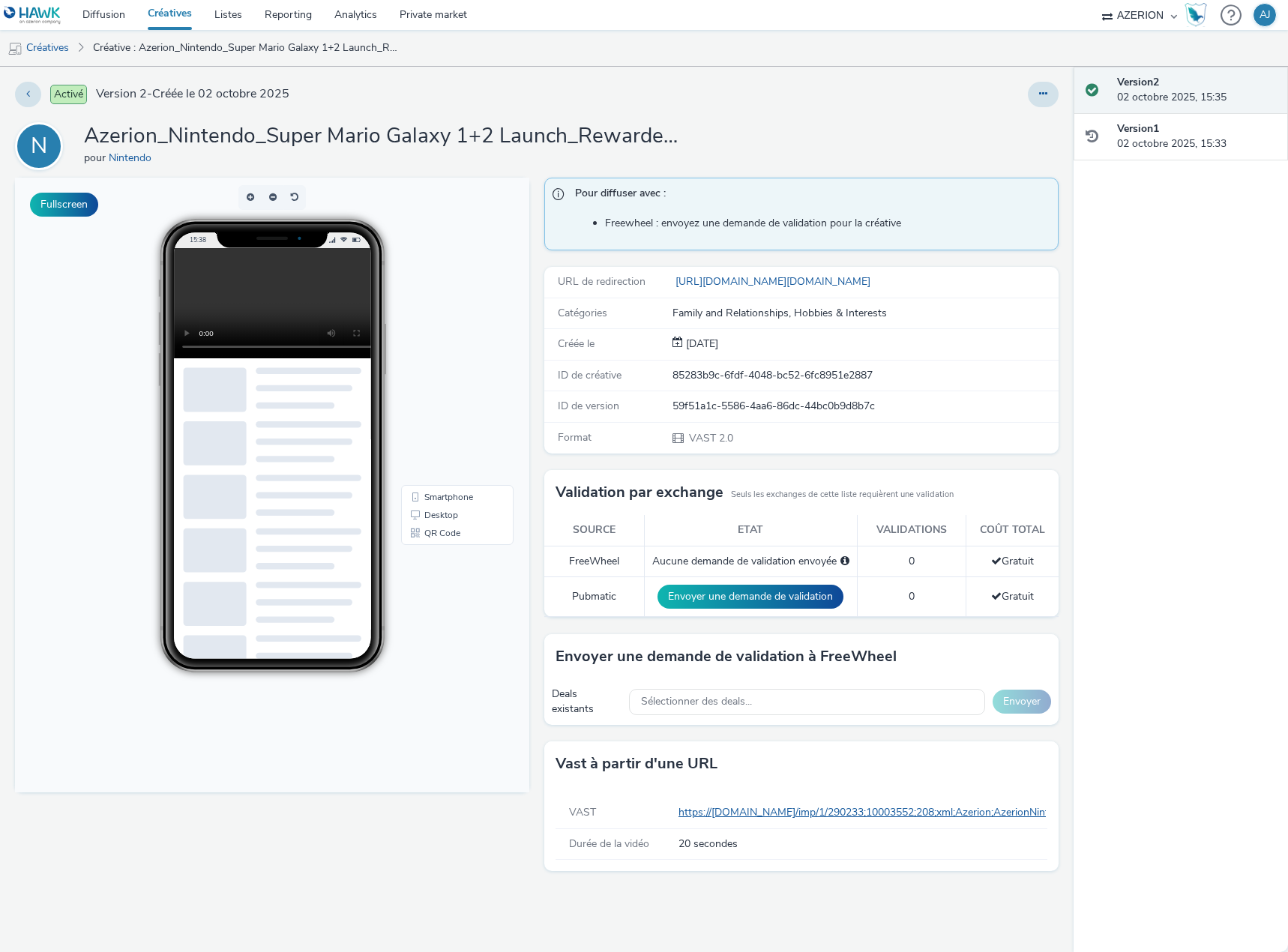
click at [45, 53] on link "Créatives" at bounding box center [38, 47] width 77 height 36
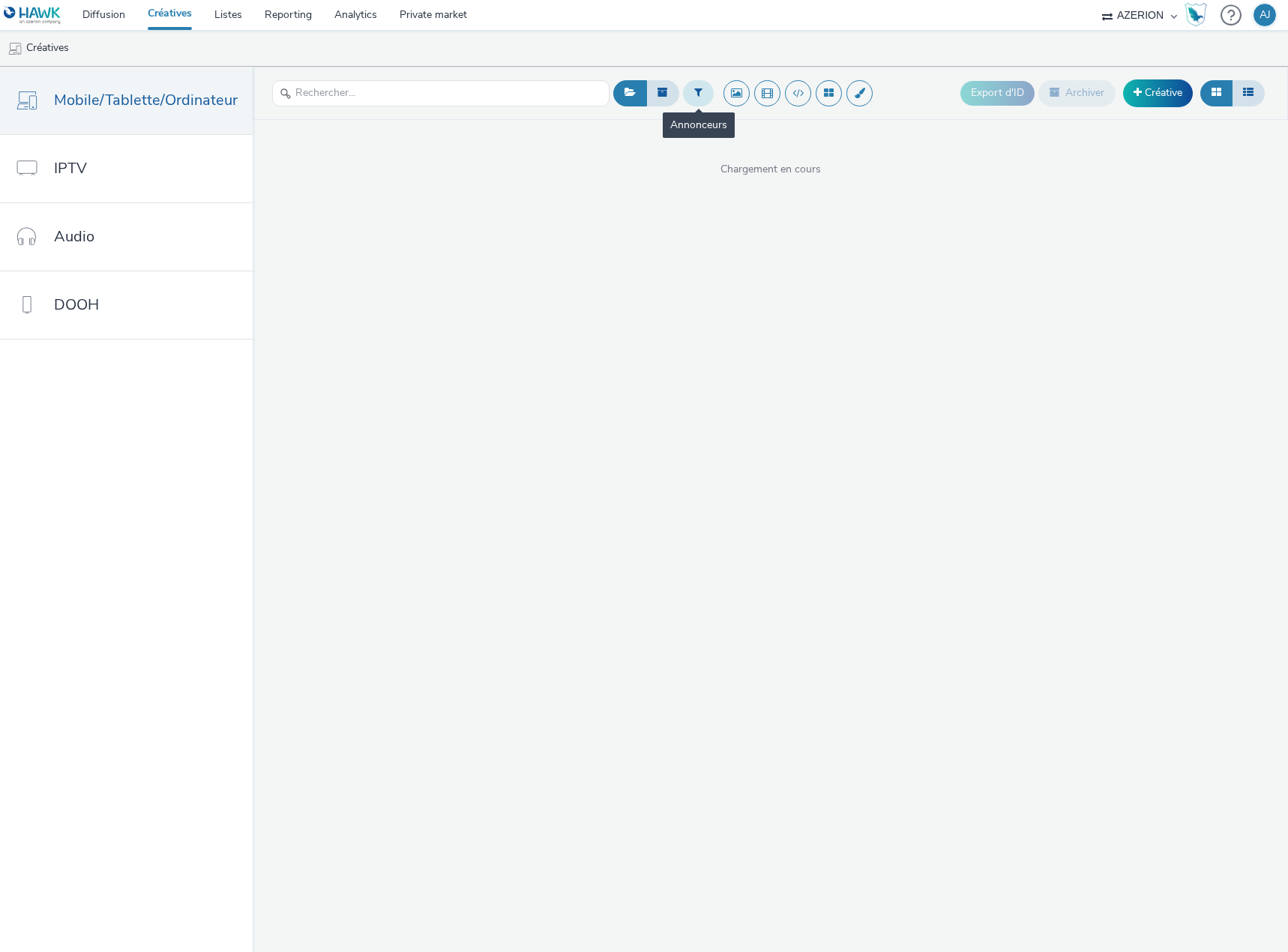
click at [688, 94] on button at bounding box center [698, 93] width 31 height 26
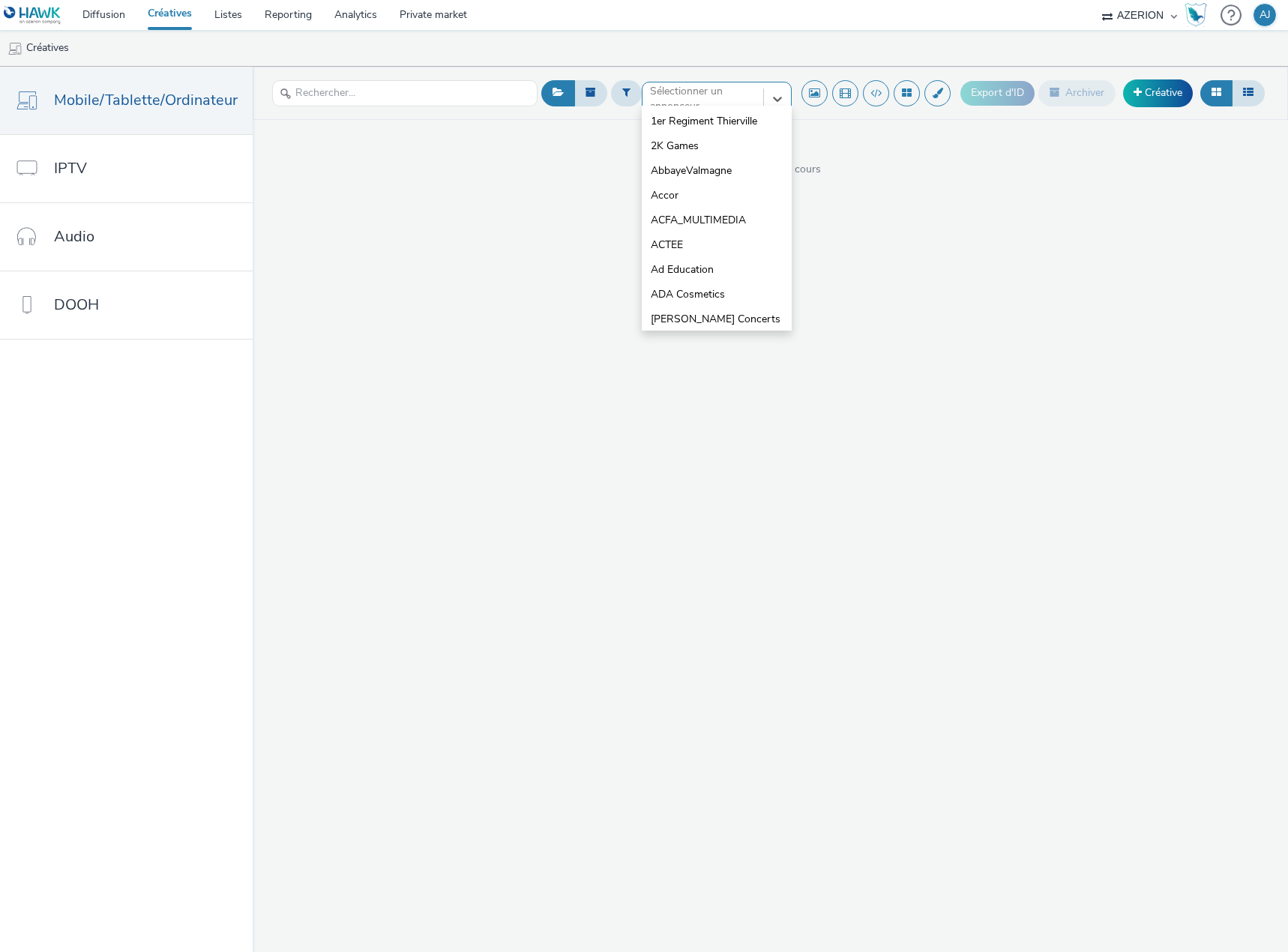
click at [667, 105] on div "option 1er Regiment Thierville focused, 1 of 10. 10 results available. Use Up a…" at bounding box center [716, 93] width 150 height 24
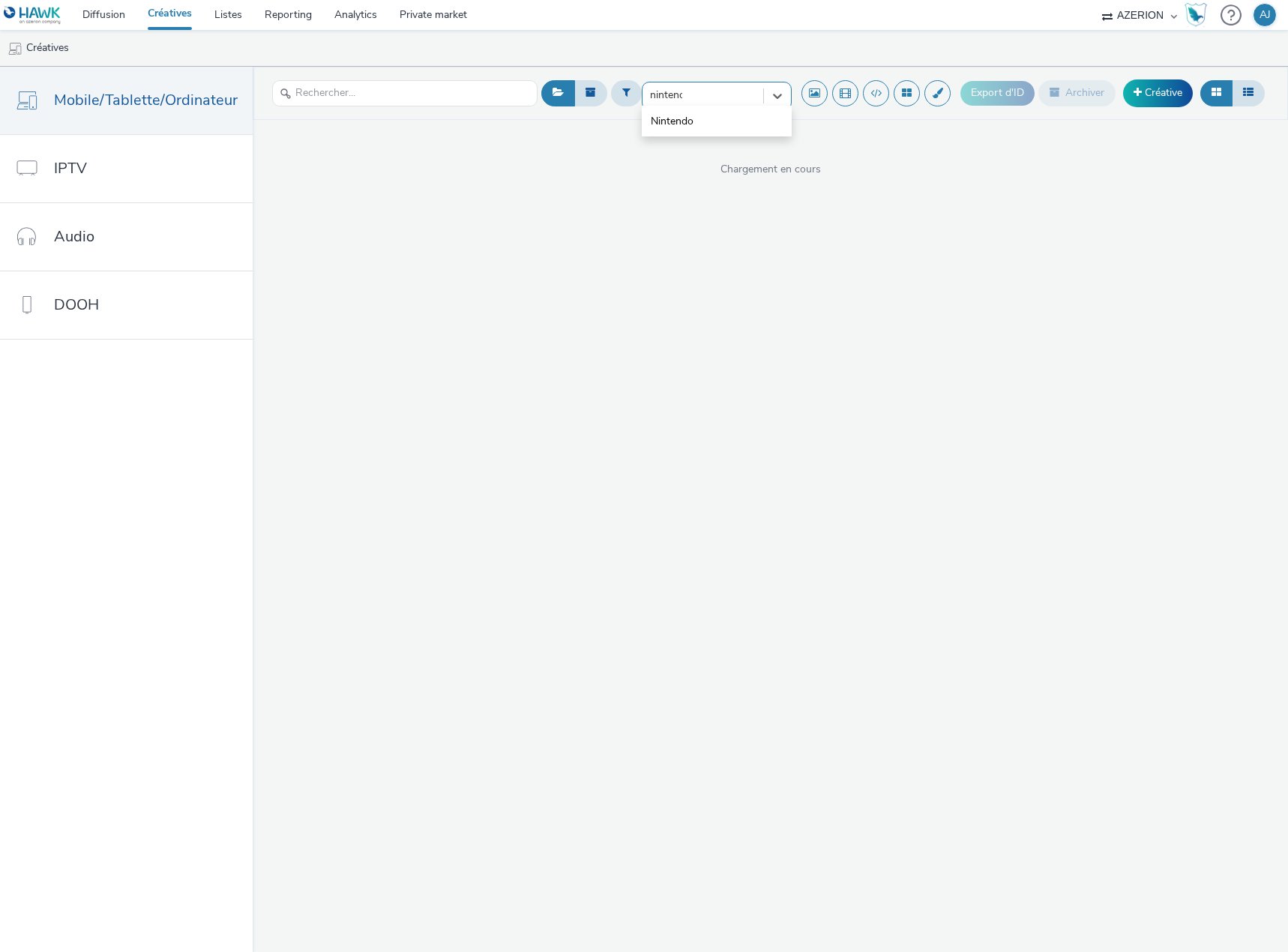
type input "nintendo"
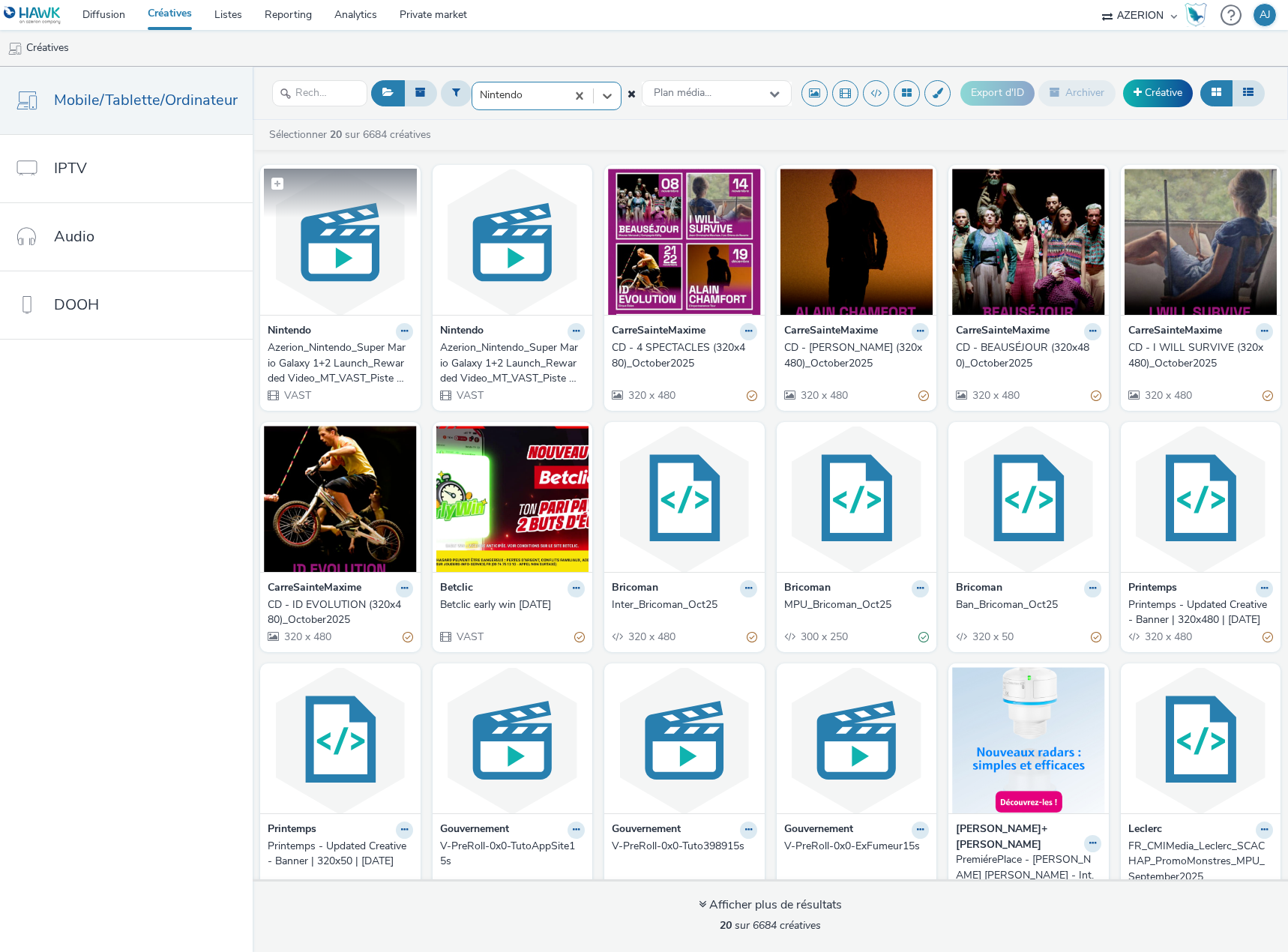
click at [328, 256] on img at bounding box center [340, 241] width 153 height 146
